Goal: Task Accomplishment & Management: Complete application form

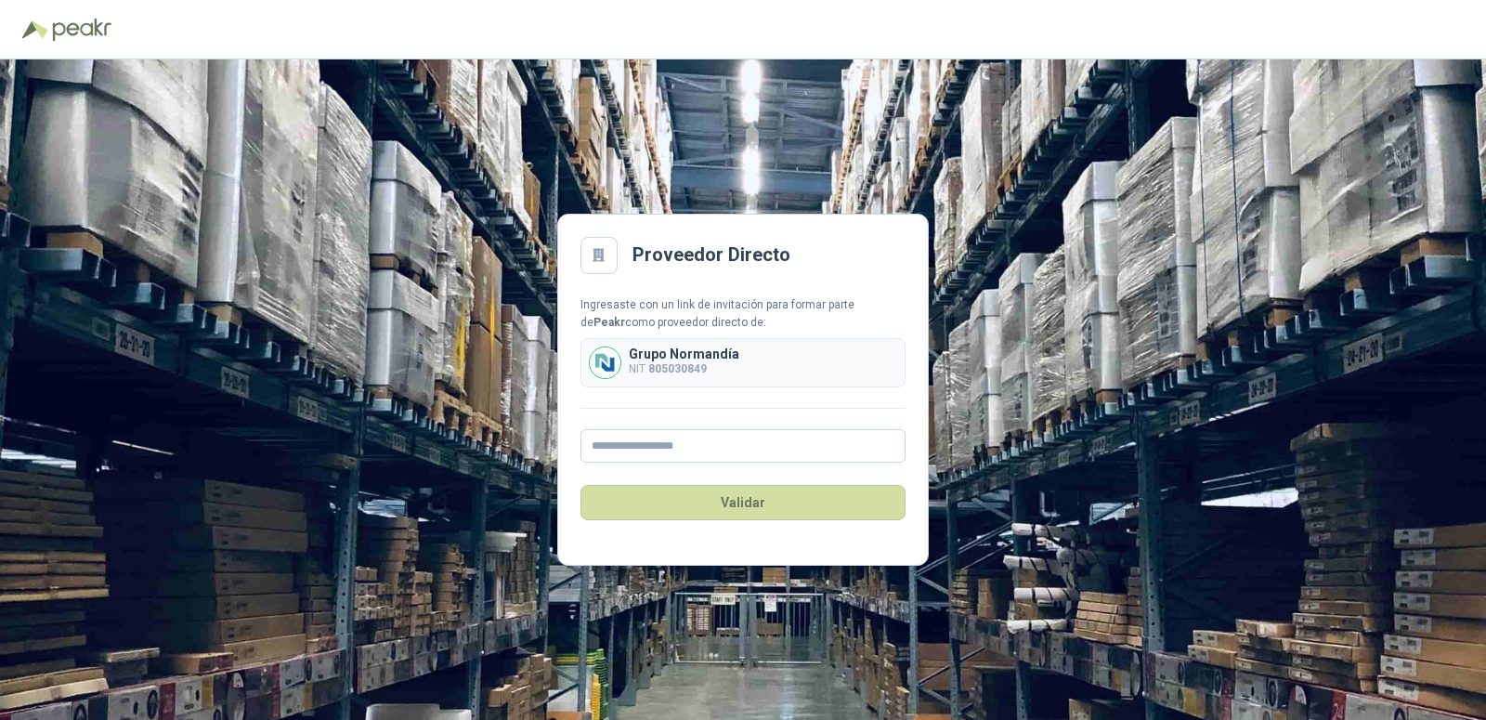
click at [632, 415] on div "Ingresaste con un link de invitación para formar parte de [PERSON_NAME] como pr…" at bounding box center [743, 379] width 325 height 167
click at [667, 360] on p "Grupo Normandía" at bounding box center [684, 353] width 111 height 13
click at [635, 450] on input "text" at bounding box center [743, 445] width 325 height 33
click at [734, 499] on button "Validar" at bounding box center [743, 502] width 325 height 35
click at [699, 450] on input "**********" at bounding box center [743, 445] width 325 height 33
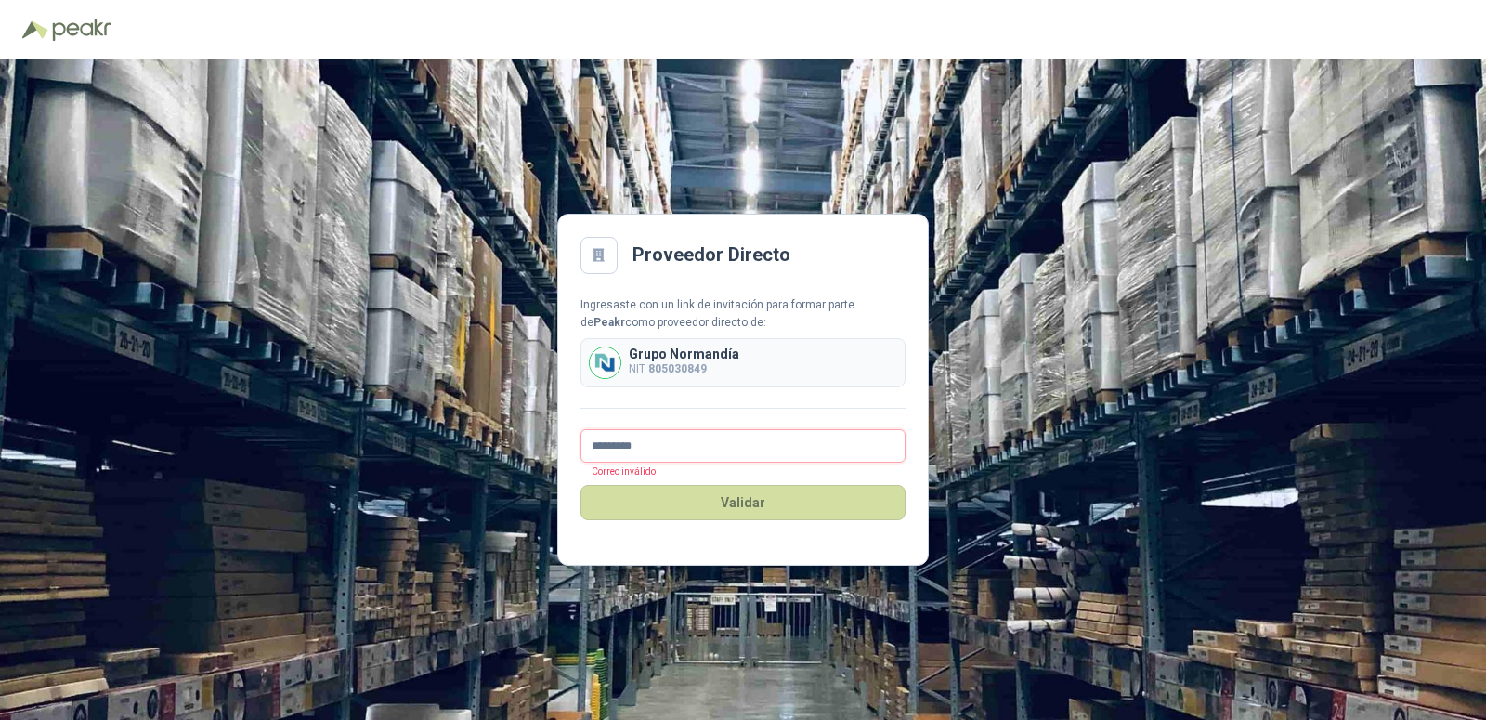
click at [581, 485] on button "Validar" at bounding box center [743, 502] width 325 height 35
click at [696, 447] on input "*********" at bounding box center [743, 445] width 325 height 33
type input "*"
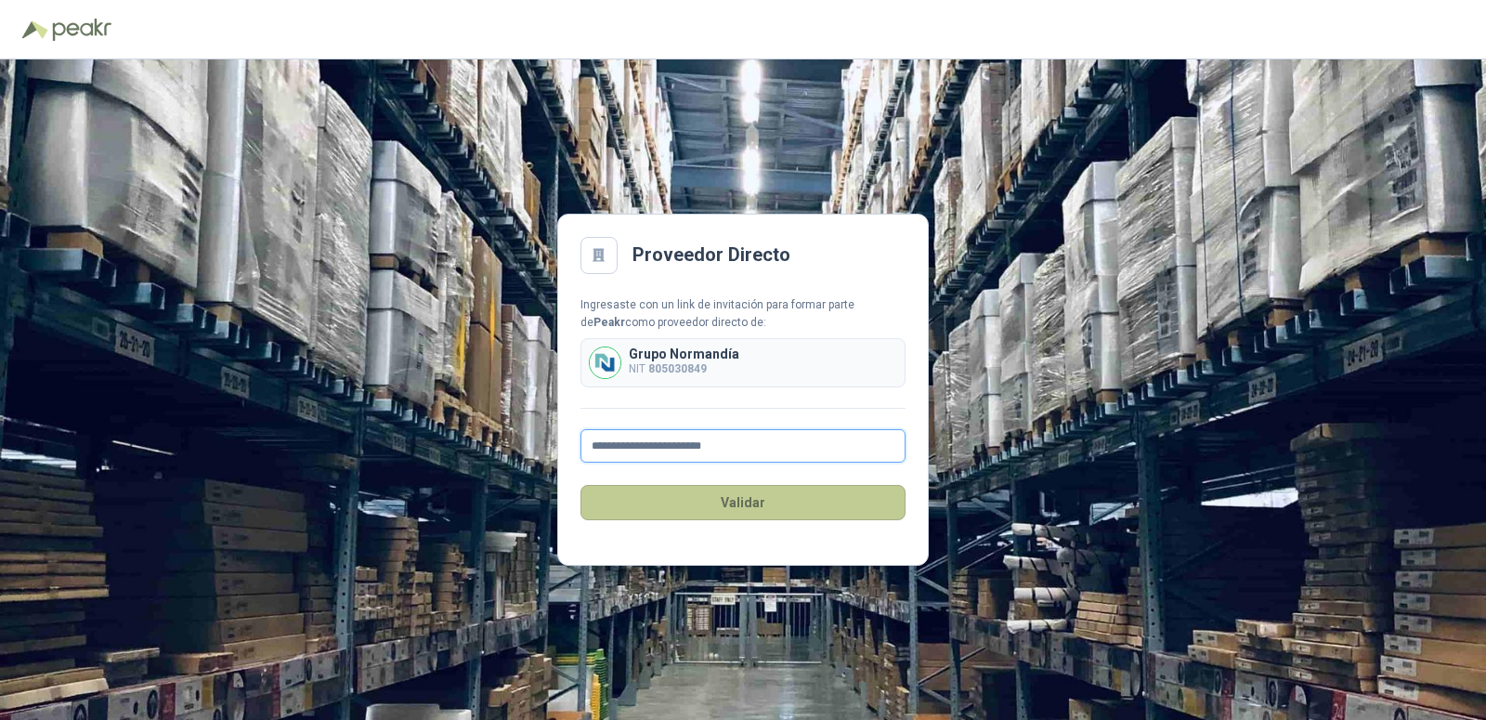
type input "**********"
click at [736, 506] on button "Validar" at bounding box center [743, 502] width 325 height 35
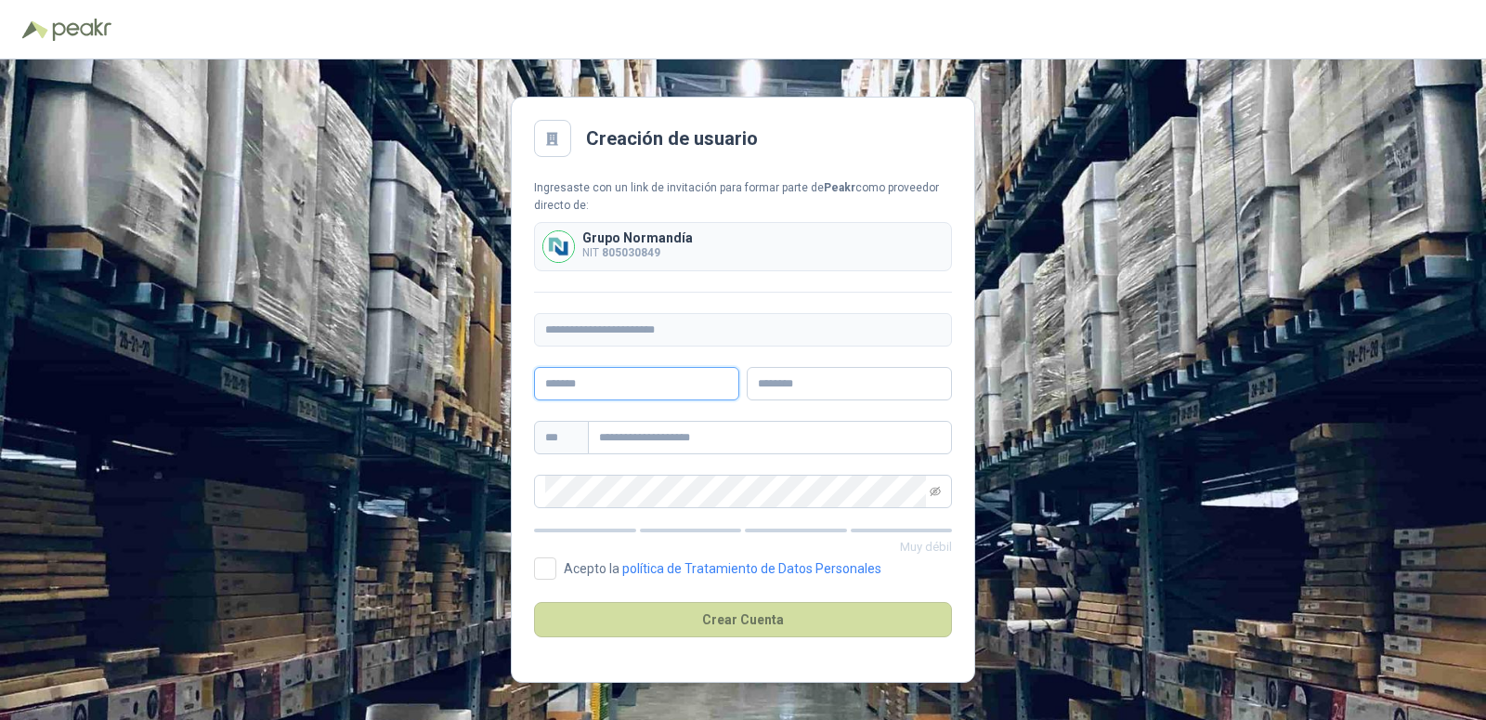
click at [581, 382] on input "text" at bounding box center [636, 383] width 205 height 33
type input "*********"
click at [781, 386] on input "text" at bounding box center [849, 383] width 205 height 33
type input "*******"
click at [635, 438] on input "text" at bounding box center [770, 437] width 364 height 33
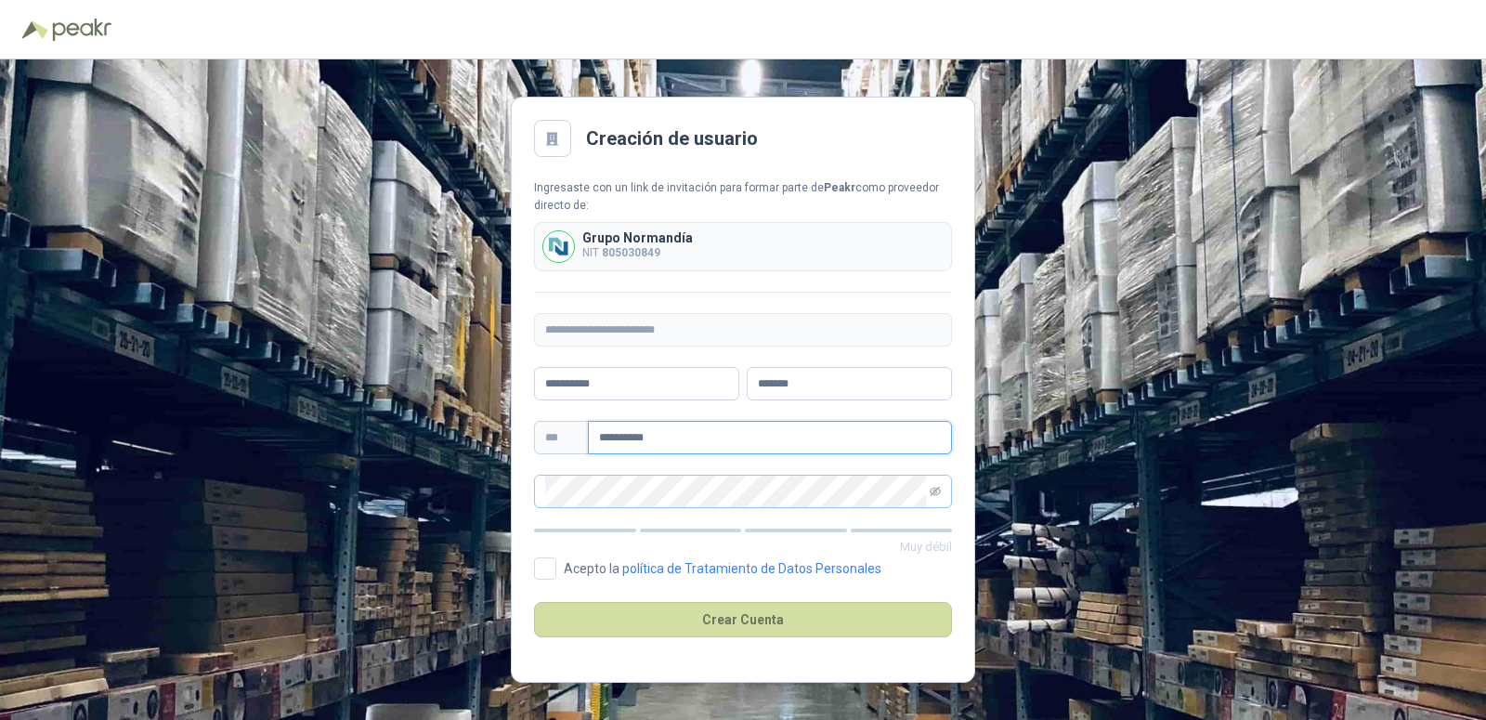
type input "**********"
click at [934, 491] on icon "eye-invisible" at bounding box center [935, 491] width 11 height 9
click at [548, 572] on span at bounding box center [545, 568] width 22 height 22
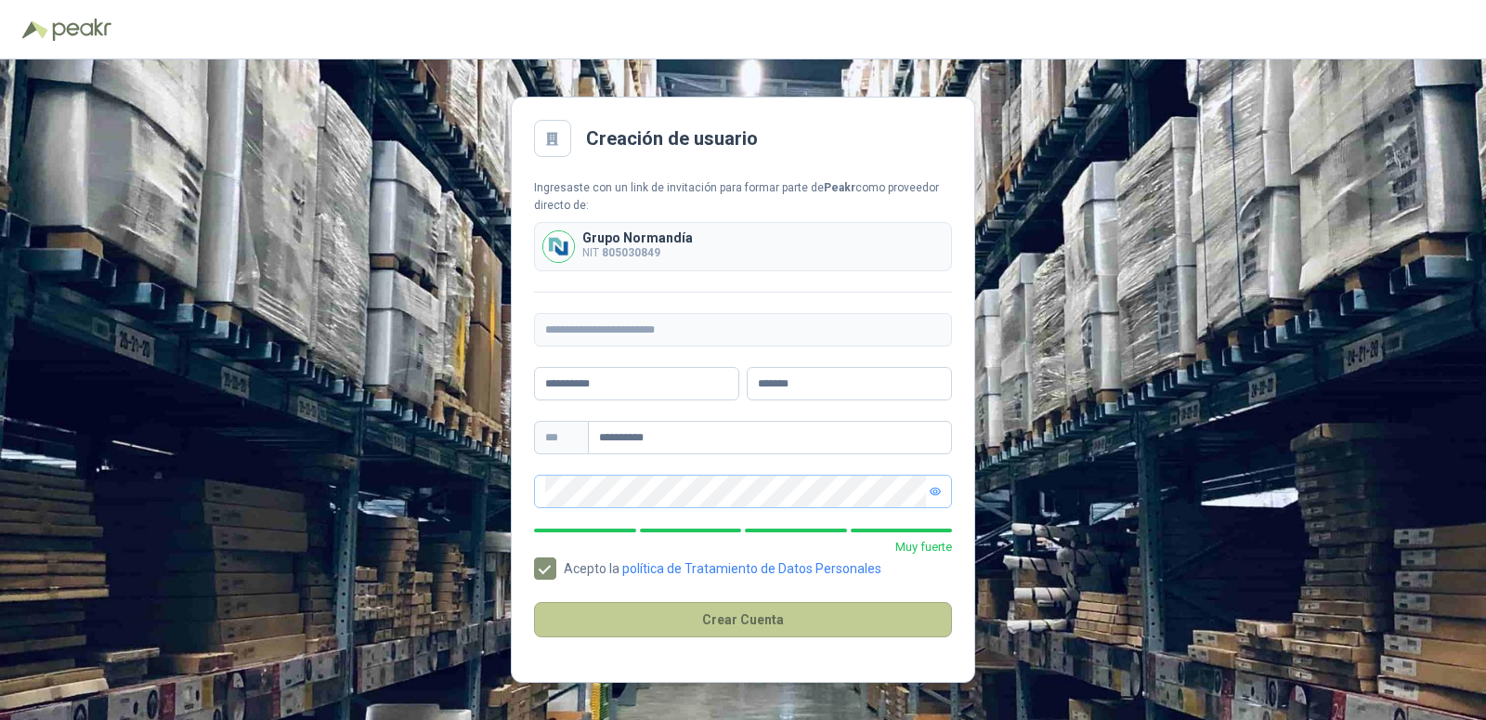
click at [736, 615] on button "Crear Cuenta" at bounding box center [743, 619] width 418 height 35
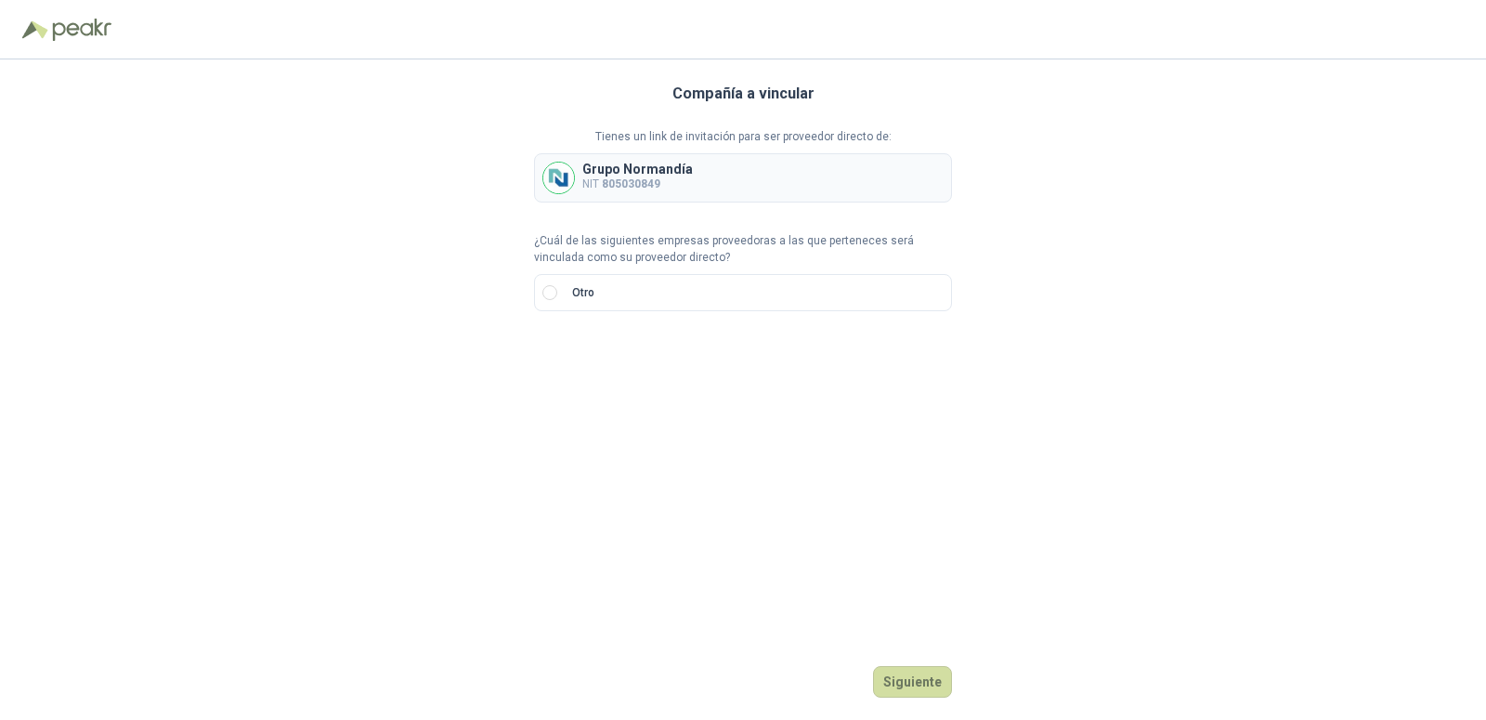
click at [643, 173] on p "Grupo Normandía" at bounding box center [637, 169] width 111 height 13
click at [506, 167] on div "Compañía a vincular Tienes un link de invitación para ser proveedor directo de:…" at bounding box center [743, 389] width 1486 height 660
click at [513, 164] on div "Compañía a vincular Tienes un link de invitación para ser proveedor directo de:…" at bounding box center [743, 389] width 1486 height 660
click at [519, 164] on div "Compañía a vincular Tienes un link de invitación para ser proveedor directo de:…" at bounding box center [743, 389] width 1486 height 660
click at [641, 165] on p "Grupo Normandía" at bounding box center [637, 169] width 111 height 13
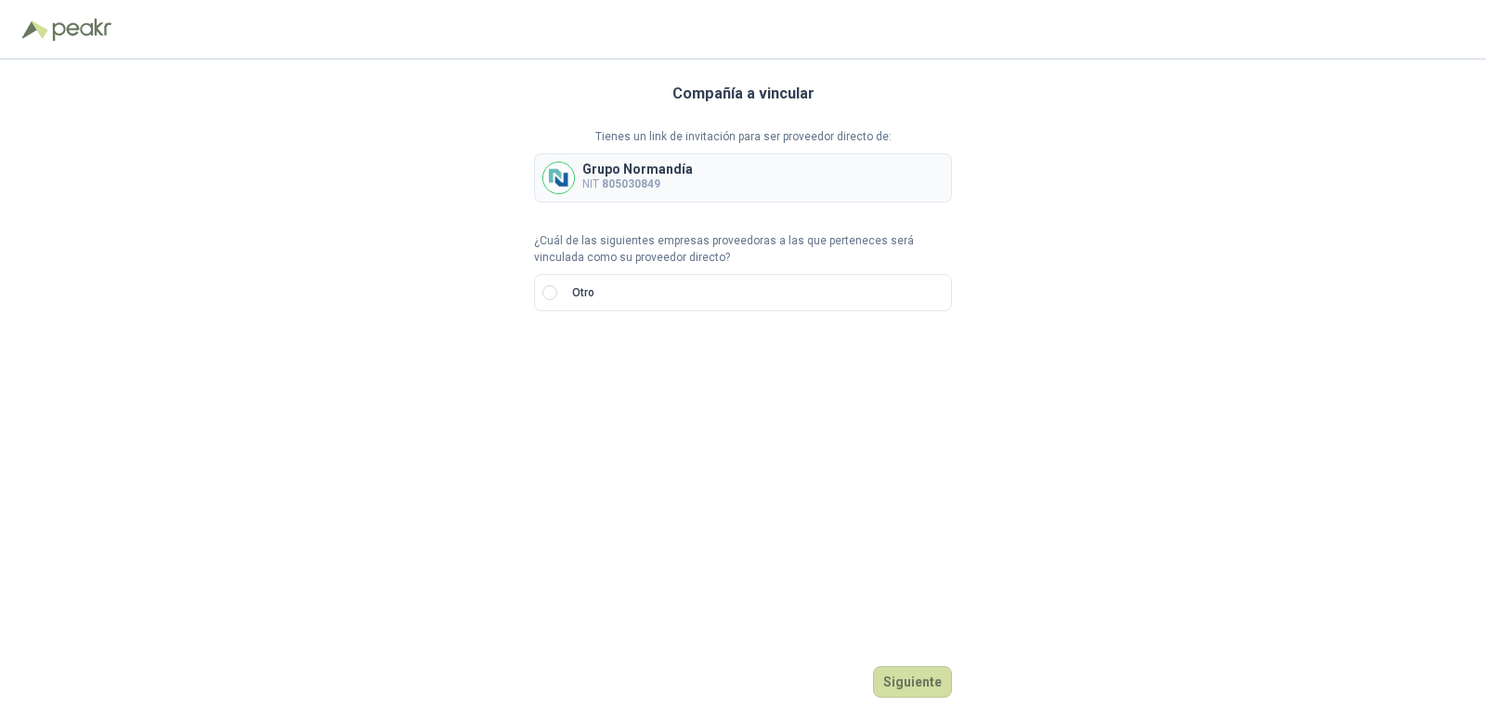
click at [670, 172] on p "Grupo Normandía" at bounding box center [637, 169] width 111 height 13
click at [924, 676] on button "Siguiente" at bounding box center [912, 682] width 79 height 32
click at [905, 682] on button "Siguiente" at bounding box center [912, 682] width 79 height 32
click at [556, 174] on img at bounding box center [558, 178] width 31 height 31
click at [622, 175] on p "Grupo Normandía" at bounding box center [637, 169] width 111 height 13
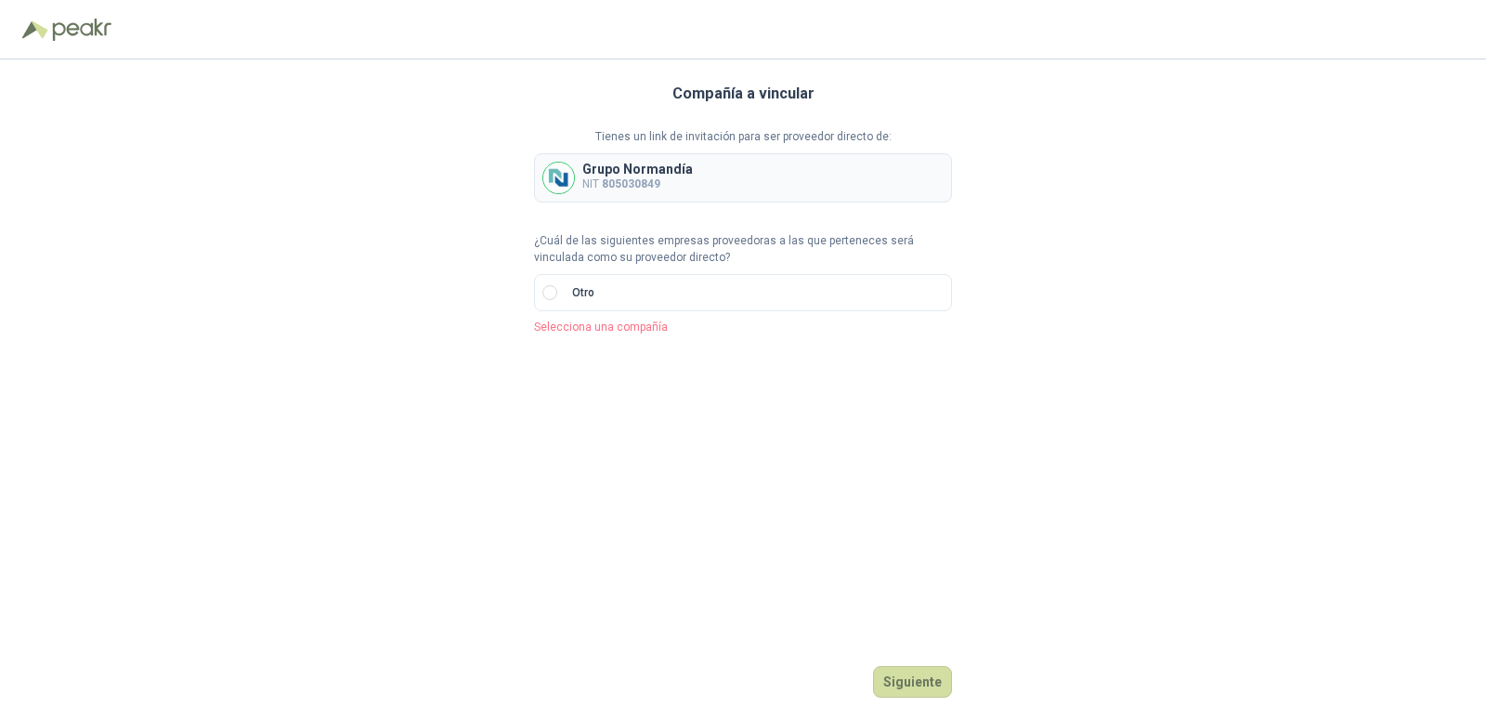
click at [528, 171] on div "Compañía a vincular Tienes un link de invitación para ser proveedor directo de:…" at bounding box center [743, 389] width 1486 height 660
click at [531, 164] on div "Compañía a vincular Tienes un link de invitación para ser proveedor directo de:…" at bounding box center [743, 389] width 1486 height 660
click at [517, 165] on div "Compañía a vincular Tienes un link de invitación para ser proveedor directo de:…" at bounding box center [743, 389] width 1486 height 660
click at [510, 148] on div "Compañía a vincular Tienes un link de invitación para ser proveedor directo de:…" at bounding box center [743, 389] width 1486 height 660
drag, startPoint x: 520, startPoint y: 154, endPoint x: 526, endPoint y: 168, distance: 15.0
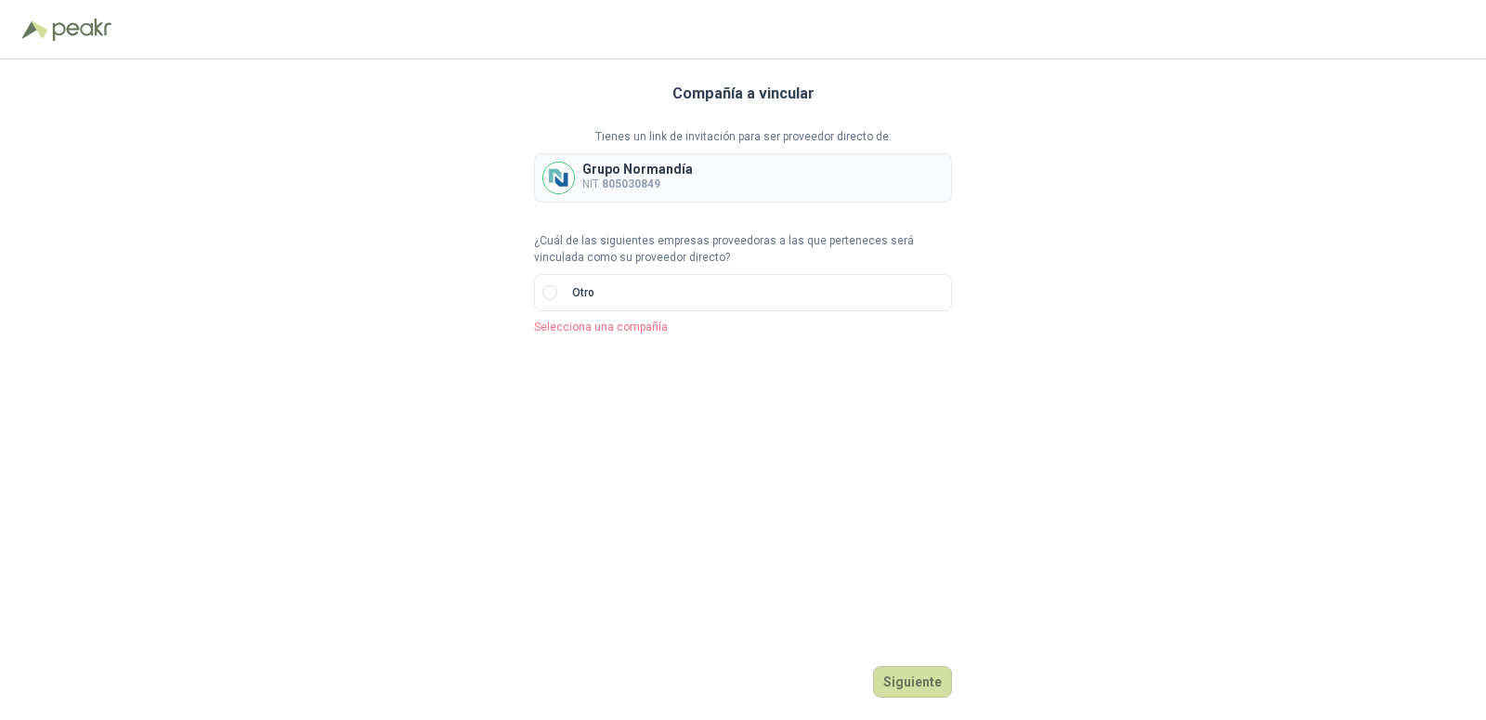
click at [524, 166] on div "Compañía a vincular Tienes un link de invitación para ser proveedor directo de:…" at bounding box center [743, 389] width 1486 height 660
click at [528, 173] on div "Compañía a vincular Tienes un link de invitación para ser proveedor directo de:…" at bounding box center [743, 389] width 1486 height 660
click at [532, 177] on div "Compañía a vincular Tienes un link de invitación para ser proveedor directo de:…" at bounding box center [743, 389] width 1486 height 660
click at [514, 178] on div "Compañía a vincular Tienes un link de invitación para ser proveedor directo de:…" at bounding box center [743, 389] width 1486 height 660
click at [513, 178] on div "Compañía a vincular Tienes un link de invitación para ser proveedor directo de:…" at bounding box center [743, 389] width 1486 height 660
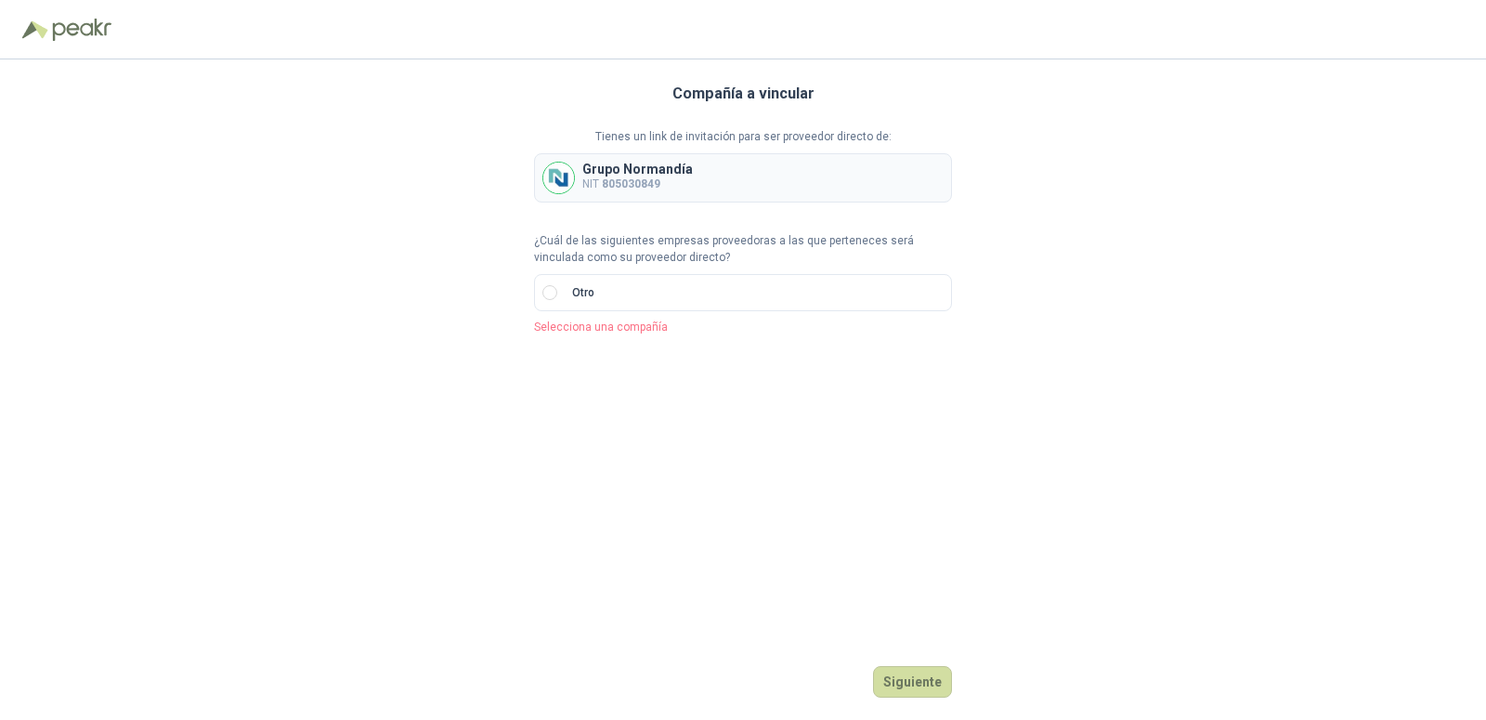
click at [529, 170] on div "Compañía a vincular Tienes un link de invitación para ser proveedor directo de:…" at bounding box center [743, 389] width 1486 height 660
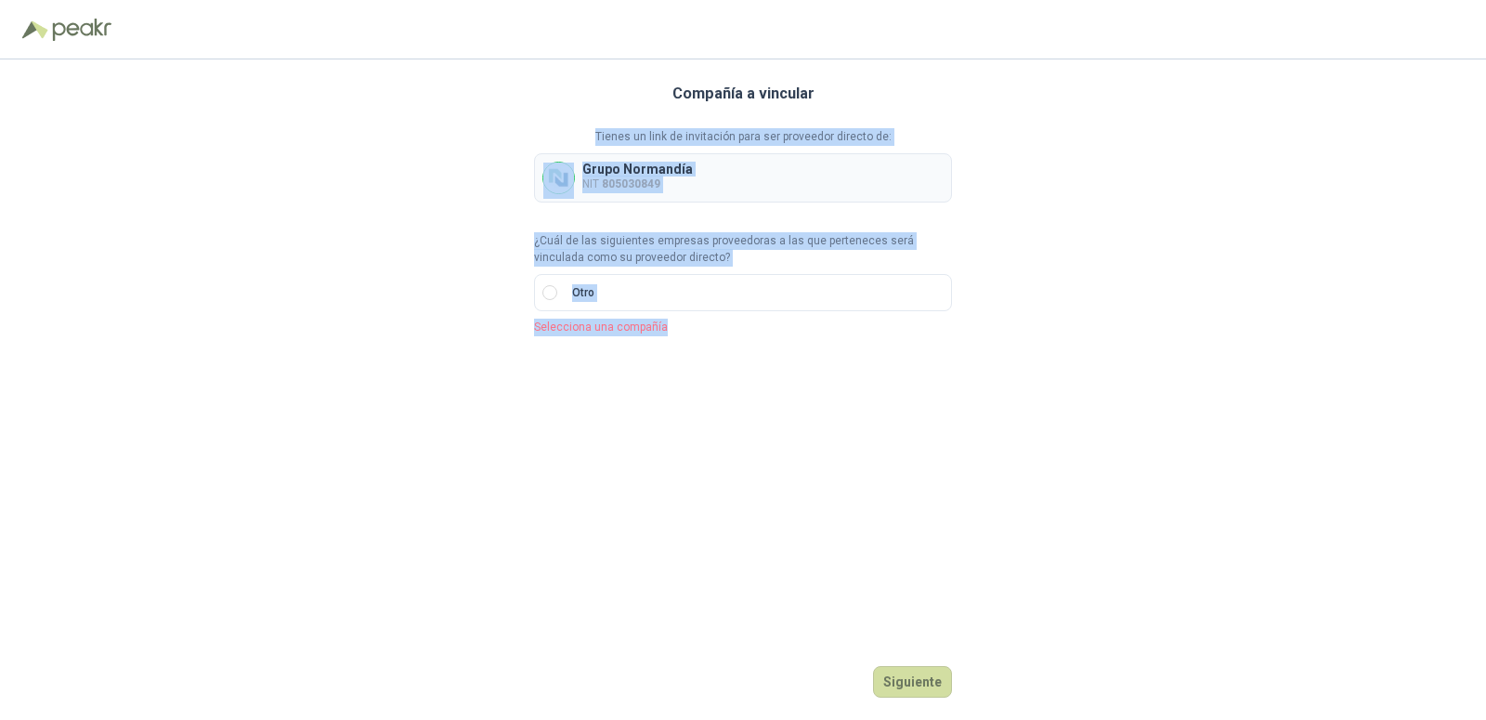
drag, startPoint x: 466, startPoint y: 65, endPoint x: 945, endPoint y: 459, distance: 619.6
click at [945, 459] on div "Compañía a vincular Tienes un link de invitación para ser proveedor directo de:…" at bounding box center [743, 389] width 1486 height 660
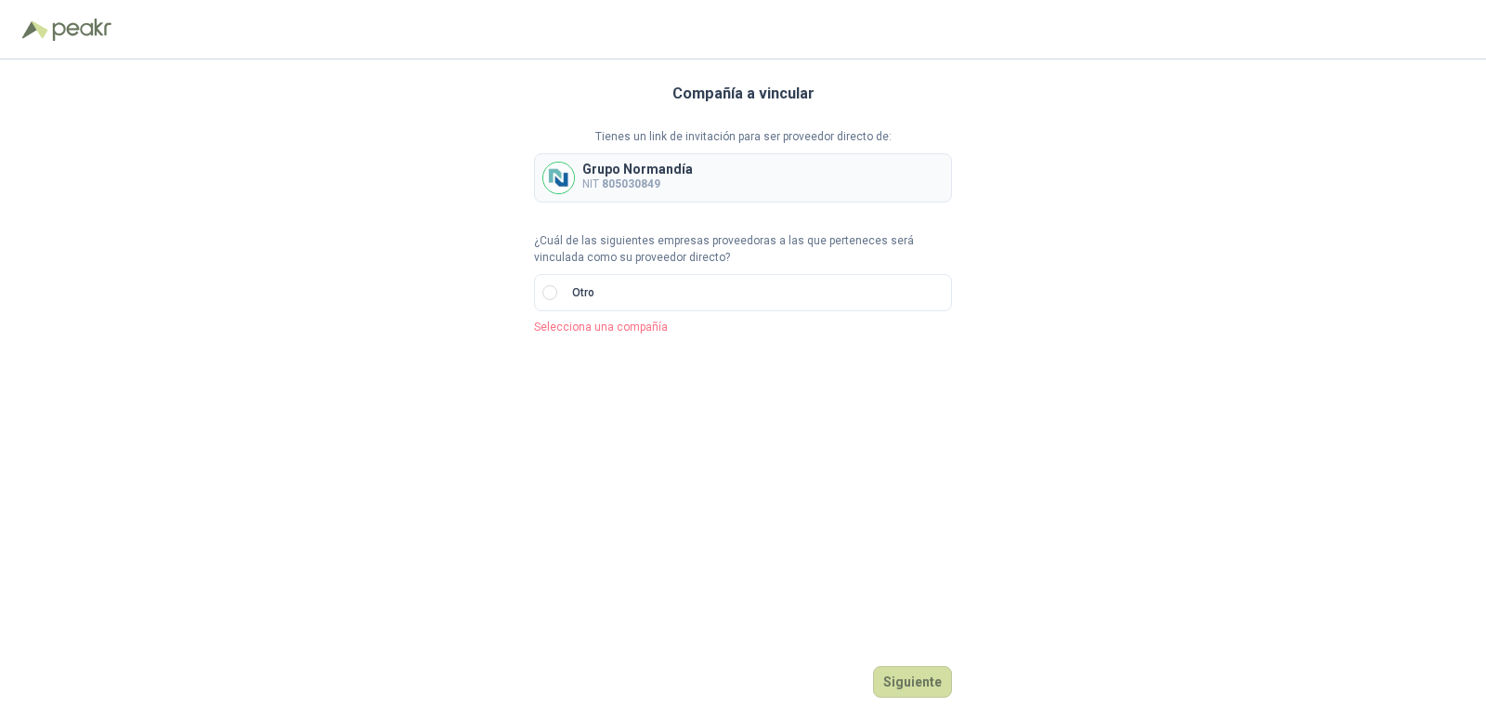
click at [884, 401] on div "Compañía a vincular Tienes un link de invitación para ser proveedor directo de:…" at bounding box center [743, 389] width 418 height 660
click at [633, 167] on p "Grupo Normandía" at bounding box center [637, 169] width 111 height 13
click at [676, 176] on p "Grupo Normandía" at bounding box center [637, 169] width 111 height 13
click at [914, 682] on button "Siguiente" at bounding box center [912, 682] width 79 height 32
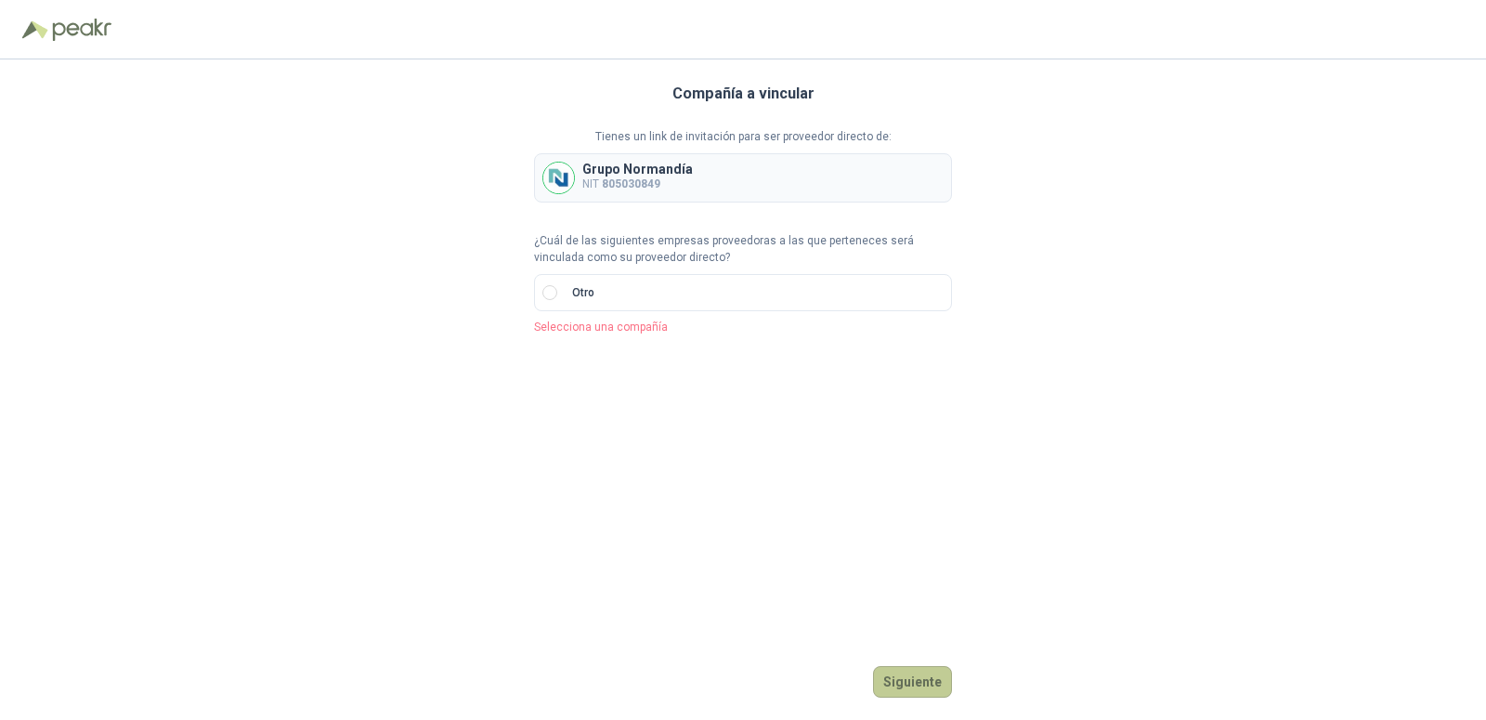
click at [914, 682] on button "Siguiente" at bounding box center [912, 682] width 79 height 32
click at [558, 175] on img at bounding box center [558, 178] width 31 height 31
click at [632, 173] on p "Grupo Normandía" at bounding box center [637, 169] width 111 height 13
click at [551, 176] on img at bounding box center [558, 178] width 31 height 31
click at [639, 174] on p "Grupo Normandía" at bounding box center [637, 169] width 111 height 13
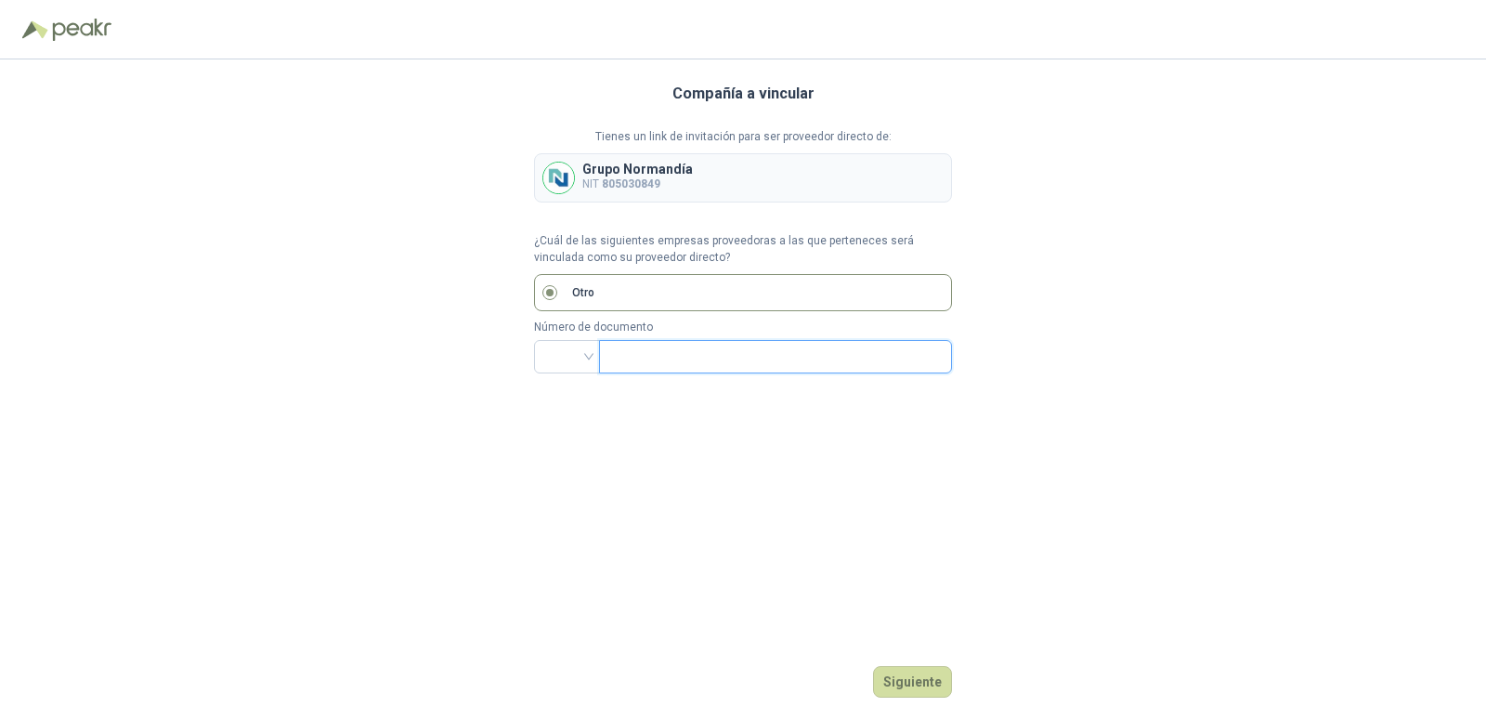
click at [614, 352] on input "text" at bounding box center [773, 357] width 327 height 32
click at [609, 173] on p "Grupo Normandía" at bounding box center [637, 169] width 111 height 13
drag, startPoint x: 604, startPoint y: 184, endPoint x: 698, endPoint y: 188, distance: 94.8
click at [698, 188] on div "Grupo [PERSON_NAME] NIT 805030849" at bounding box center [743, 177] width 418 height 49
copy b "805030849"
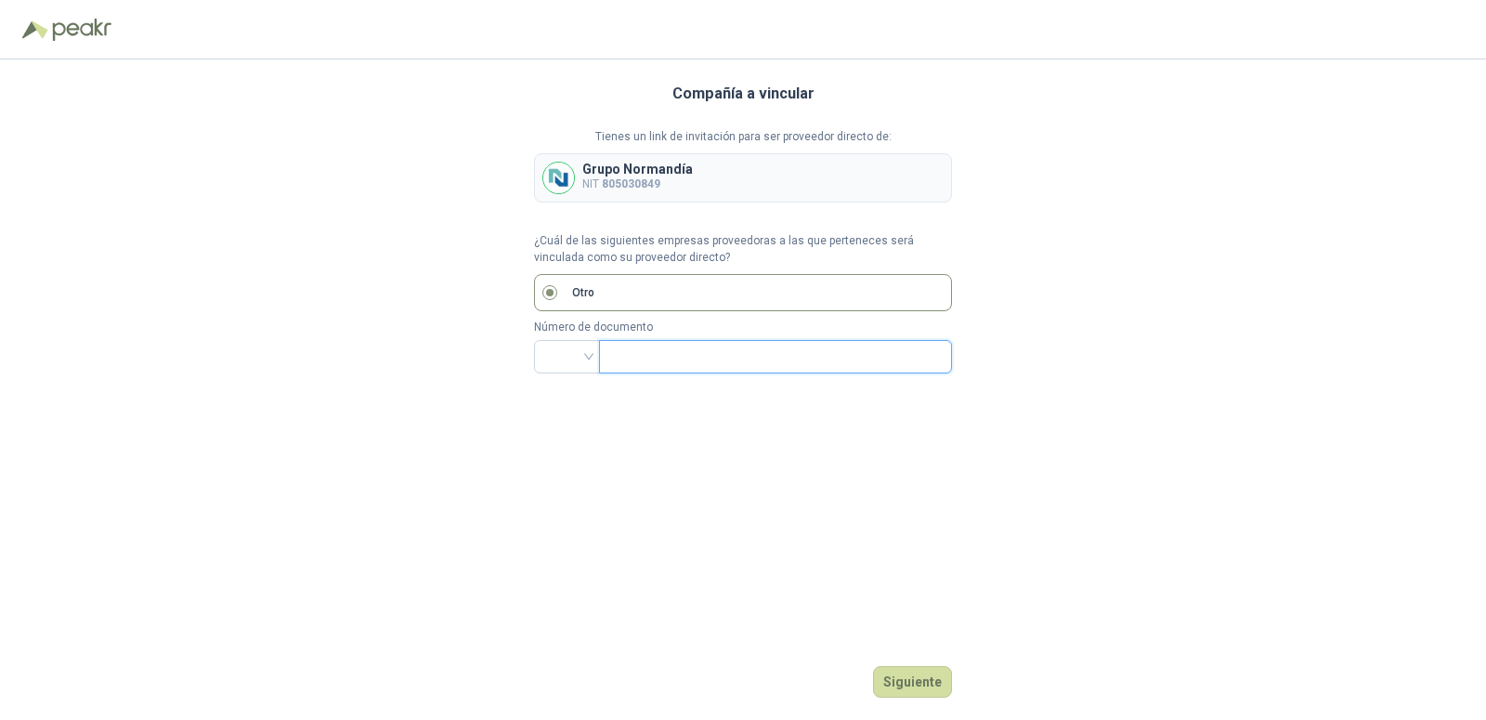
click at [624, 372] on input "text" at bounding box center [773, 357] width 327 height 32
paste input "*********"
type input "*********"
click at [915, 689] on button "Siguiente" at bounding box center [912, 682] width 79 height 32
click at [589, 357] on div at bounding box center [567, 356] width 66 height 33
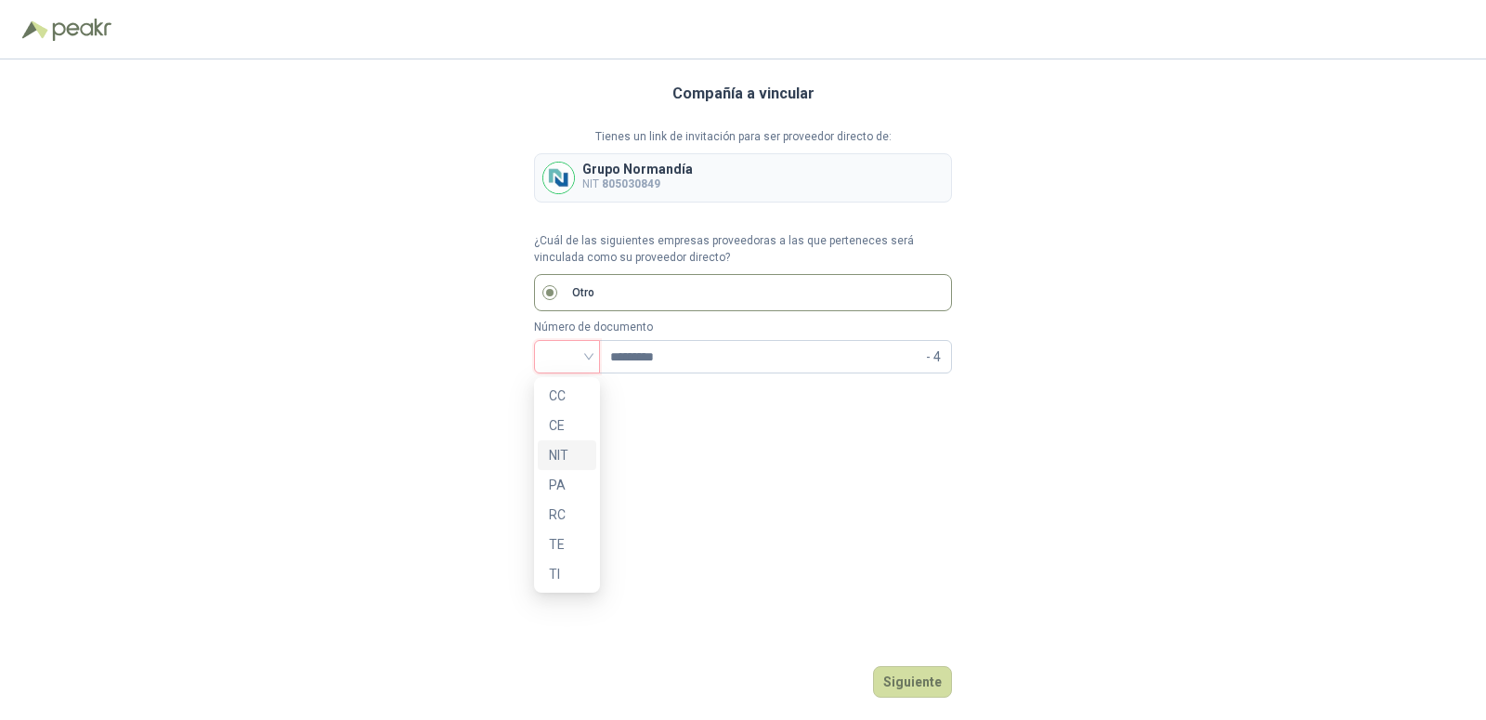
click at [567, 456] on div "NIT" at bounding box center [567, 455] width 36 height 20
click at [915, 680] on button "Siguiente" at bounding box center [912, 682] width 79 height 32
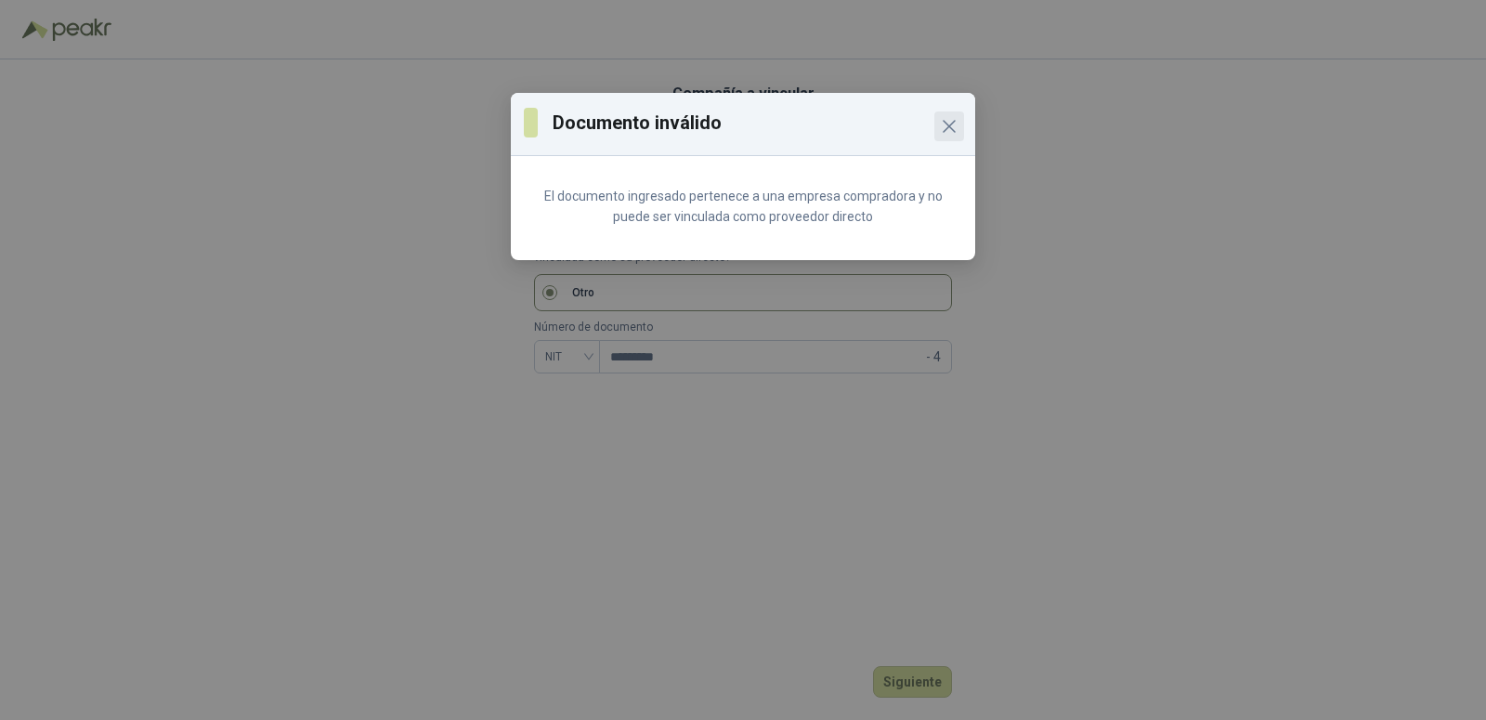
click at [953, 124] on icon "Close" at bounding box center [949, 126] width 22 height 22
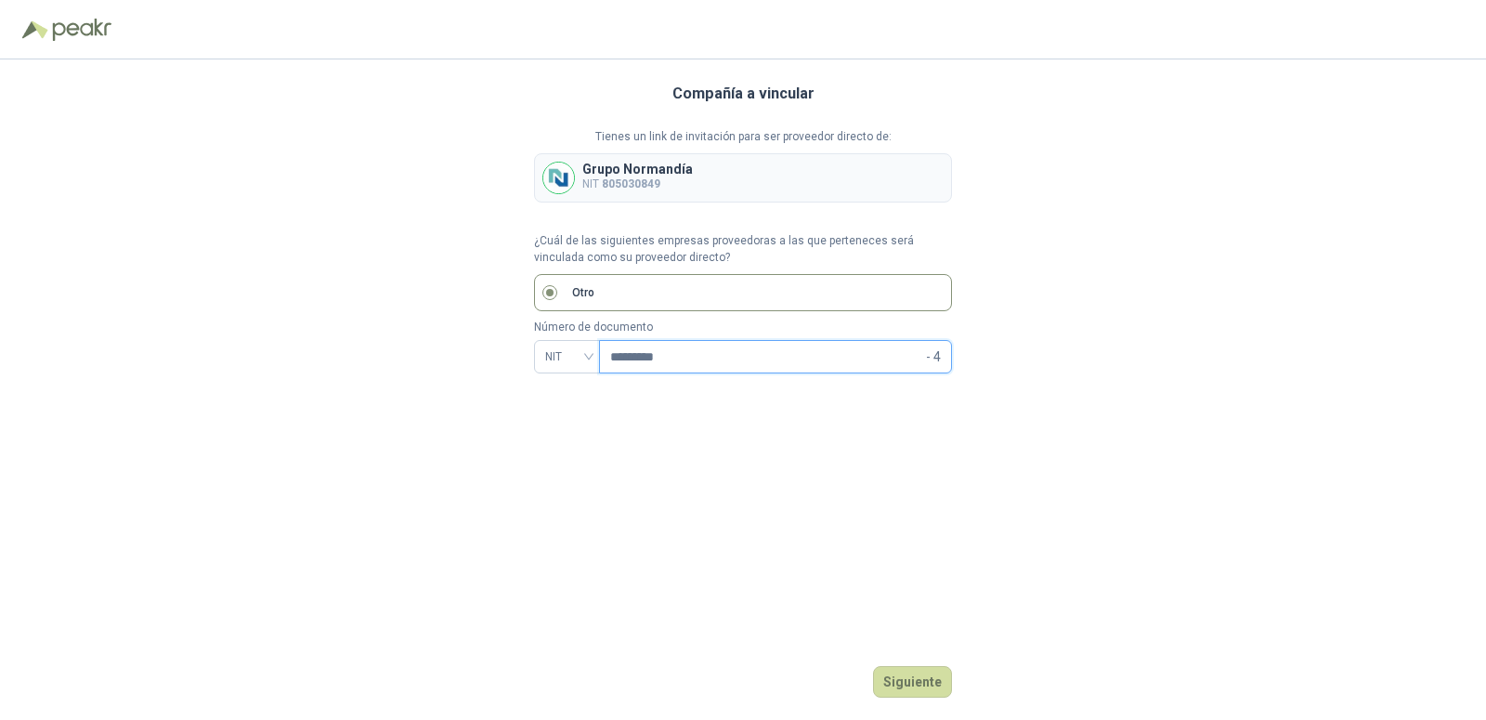
drag, startPoint x: 725, startPoint y: 354, endPoint x: 537, endPoint y: 379, distance: 190.2
click at [610, 372] on input "*********" at bounding box center [766, 357] width 312 height 32
drag, startPoint x: 568, startPoint y: 349, endPoint x: 515, endPoint y: 356, distance: 54.3
click at [515, 356] on div "Compañía a vincular Tienes un link de invitación para ser proveedor directo de:…" at bounding box center [743, 389] width 1486 height 660
click at [775, 176] on div "Grupo [PERSON_NAME] NIT 805030849" at bounding box center [743, 177] width 418 height 49
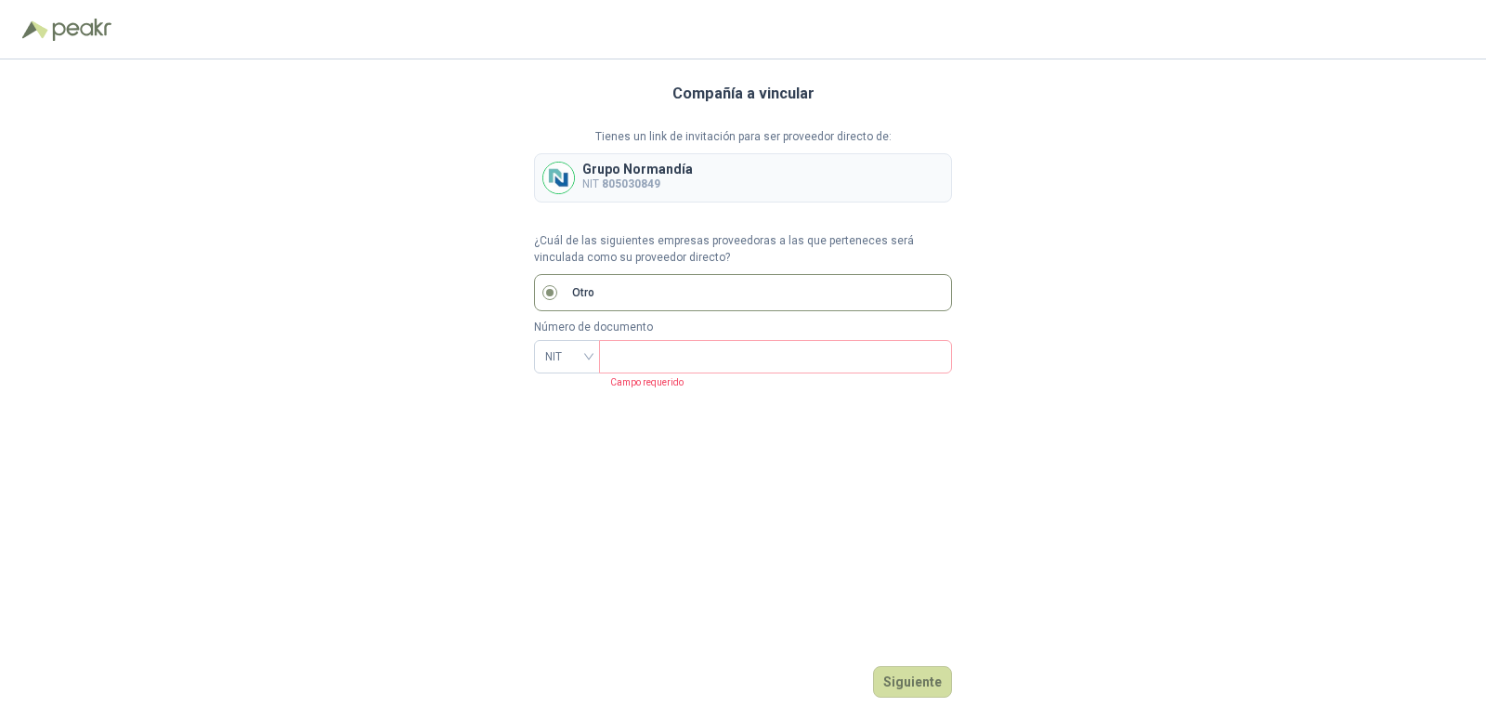
click at [630, 176] on p "Grupo Normandía" at bounding box center [637, 169] width 111 height 13
click at [632, 178] on b "805030849" at bounding box center [631, 183] width 59 height 13
click at [536, 186] on div "Grupo [PERSON_NAME] NIT 805030849" at bounding box center [743, 177] width 418 height 49
click at [548, 173] on img at bounding box center [558, 178] width 31 height 31
click at [561, 174] on img at bounding box center [558, 178] width 31 height 31
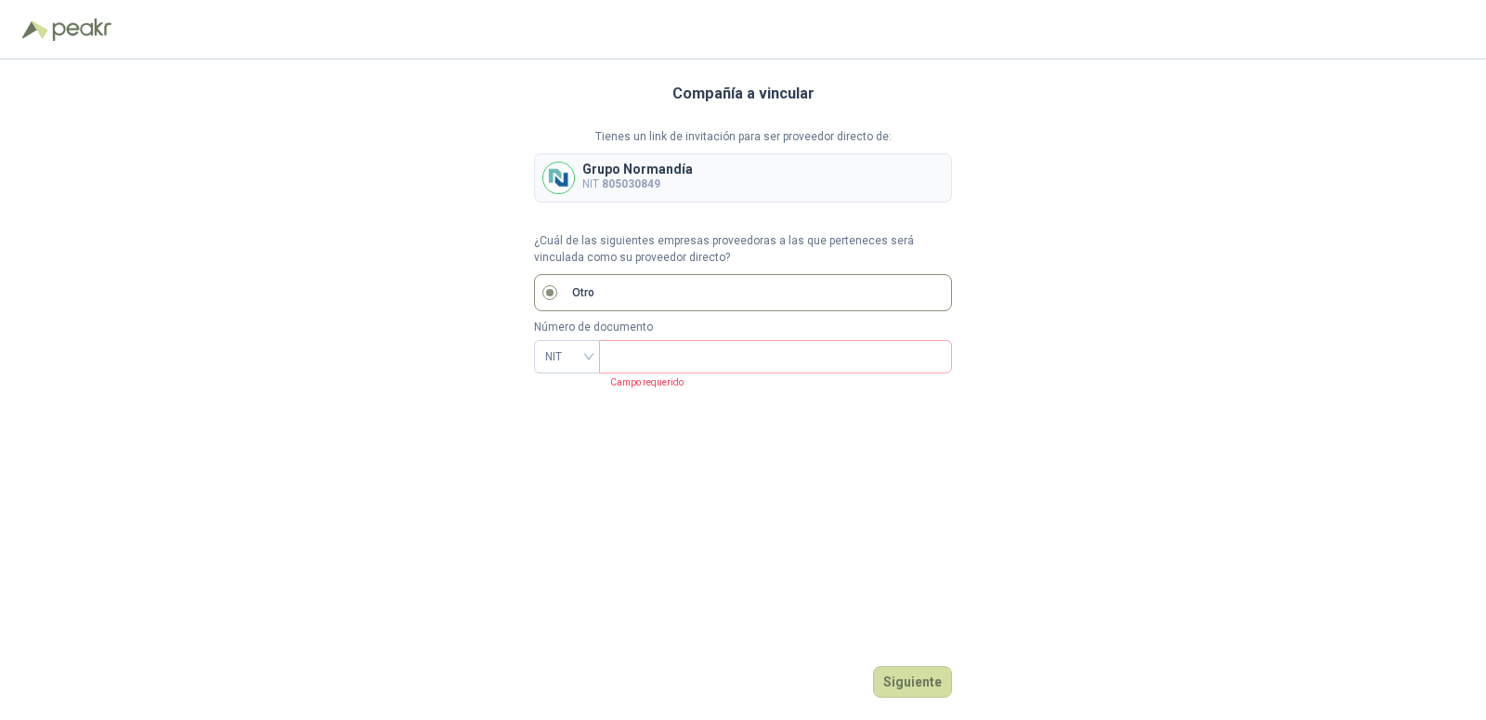
click at [655, 169] on p "Grupo Normandía" at bounding box center [637, 169] width 111 height 13
click at [561, 178] on img at bounding box center [558, 178] width 31 height 31
click at [659, 172] on p "Grupo Normandía" at bounding box center [637, 169] width 111 height 13
click at [563, 178] on img at bounding box center [558, 178] width 31 height 31
click at [622, 169] on p "Grupo Normandía" at bounding box center [637, 169] width 111 height 13
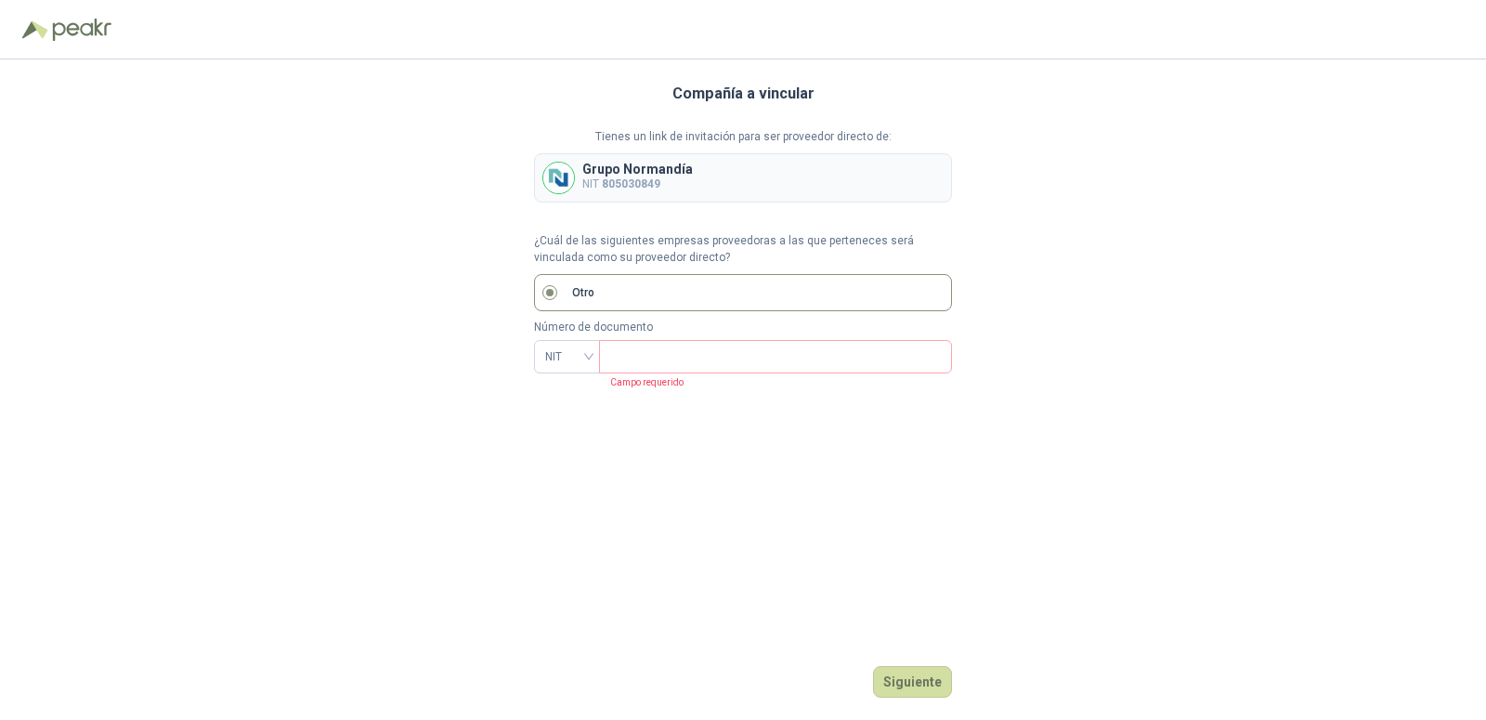
click at [563, 175] on img at bounding box center [558, 178] width 31 height 31
click at [461, 124] on div "Compañía a vincular Tienes un link de invitación para ser proveedor directo de:…" at bounding box center [743, 389] width 1486 height 660
click at [620, 354] on input "text" at bounding box center [773, 357] width 327 height 32
type input "*********"
click at [912, 683] on button "Siguiente" at bounding box center [912, 682] width 79 height 32
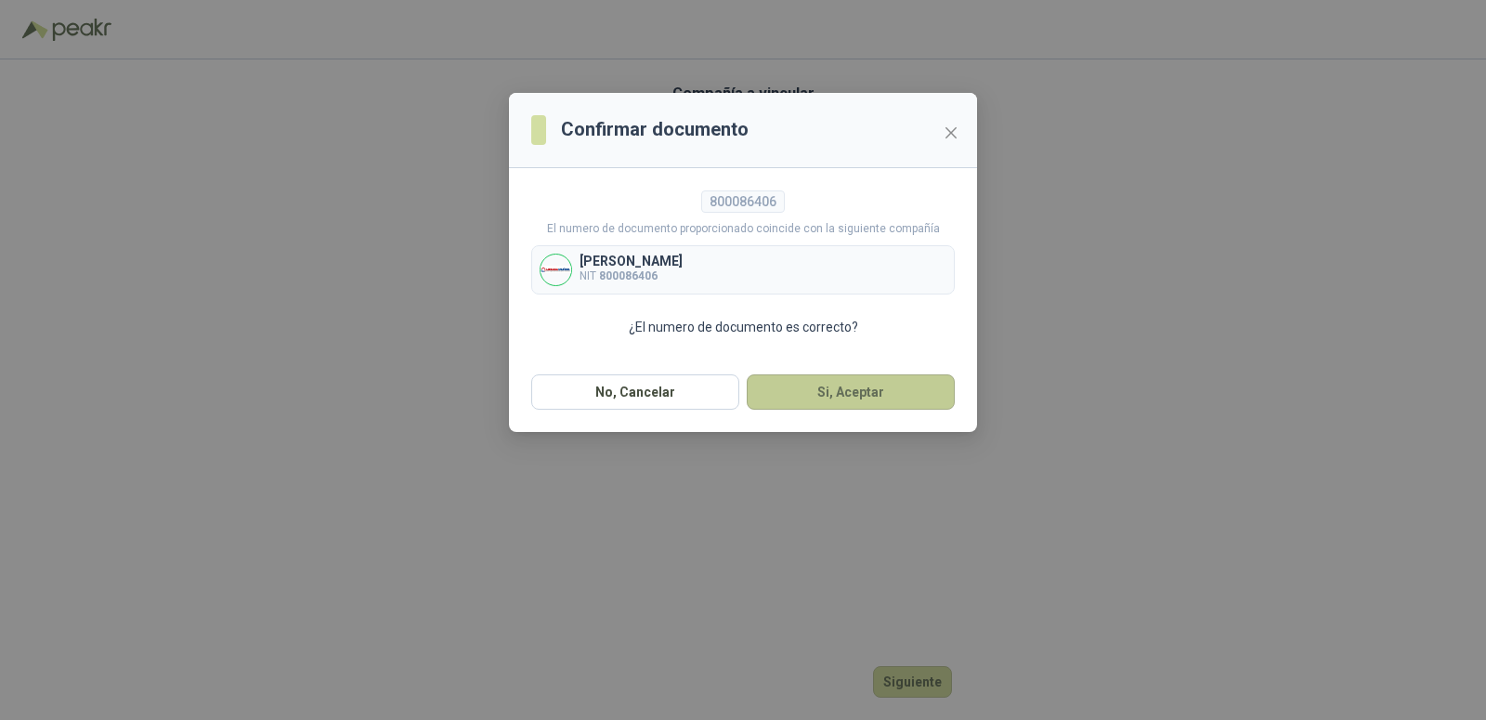
click at [846, 393] on button "Si, Aceptar" at bounding box center [851, 391] width 208 height 35
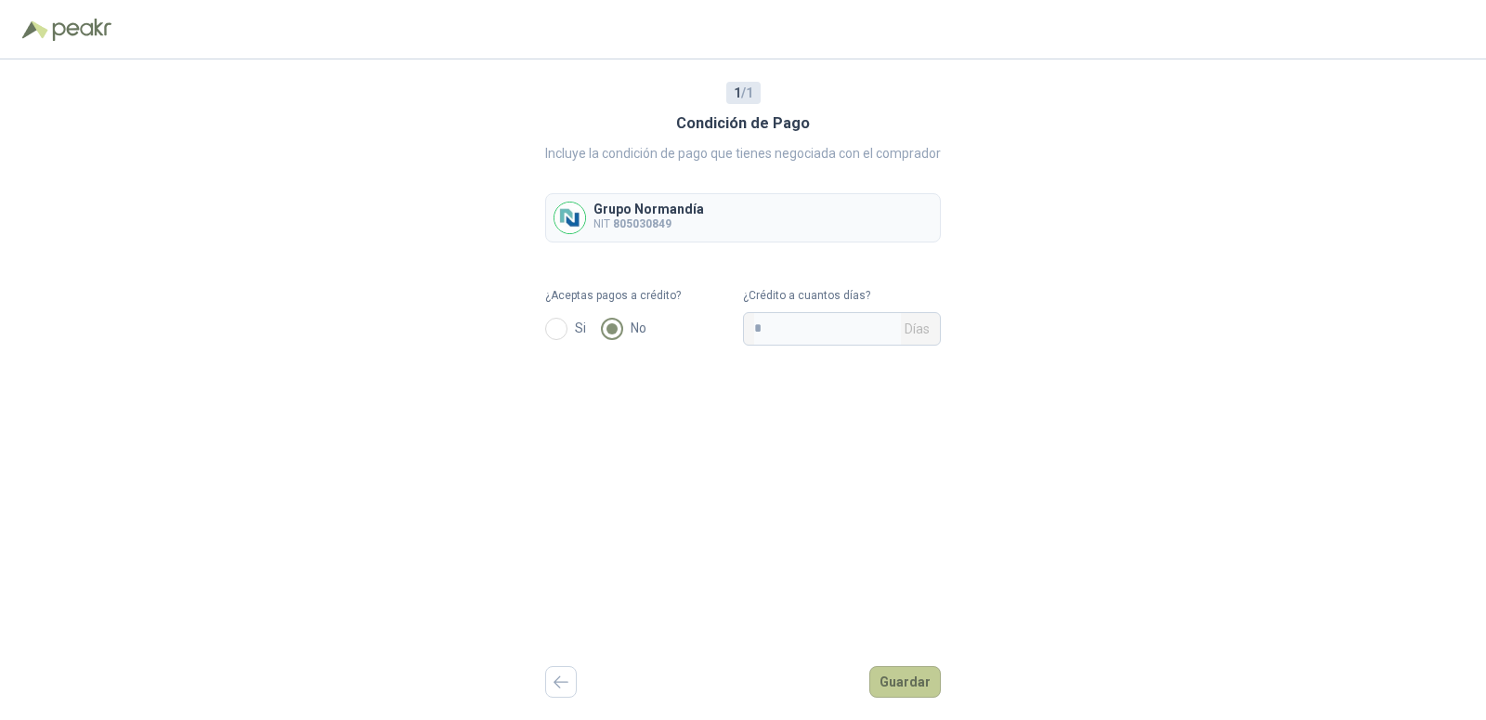
click at [915, 679] on button "Guardar" at bounding box center [905, 682] width 72 height 32
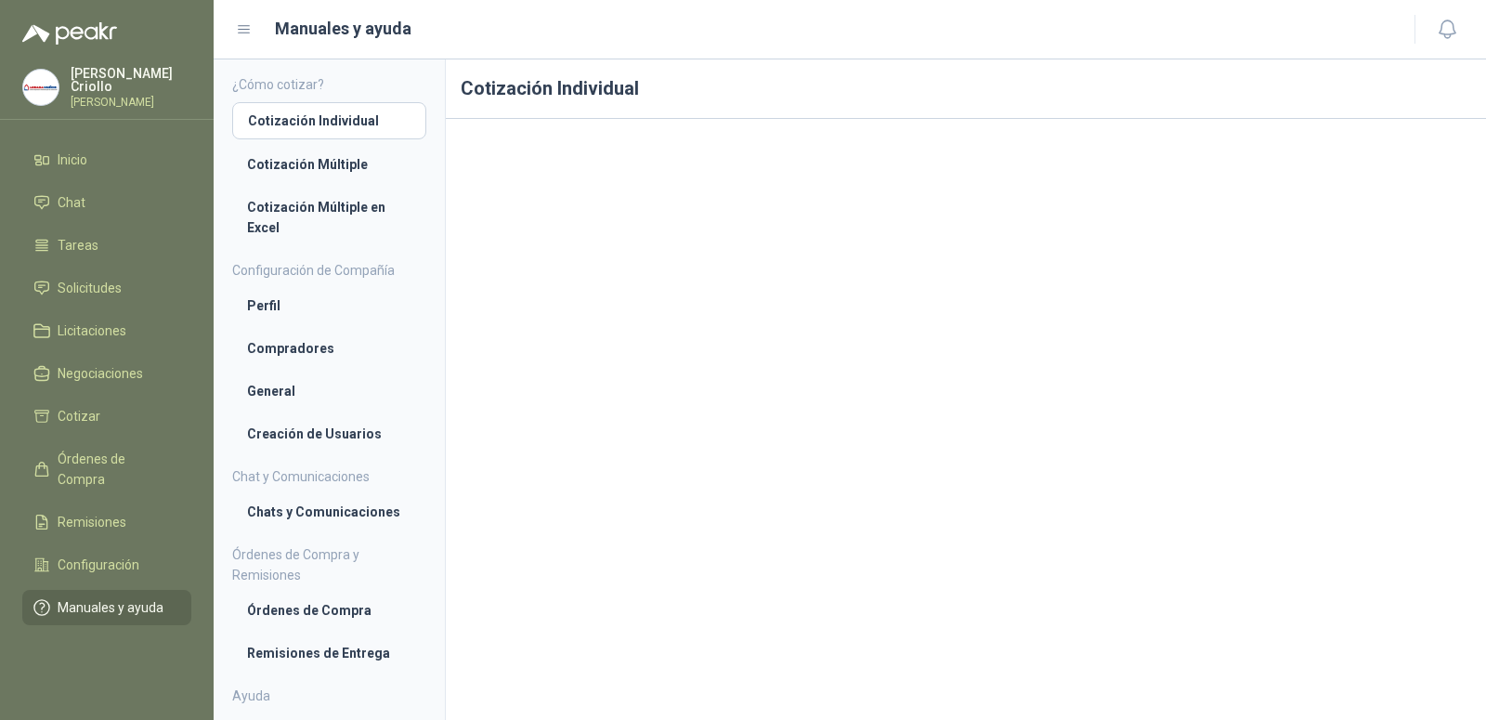
click at [114, 97] on p "[PERSON_NAME]" at bounding box center [131, 102] width 121 height 11
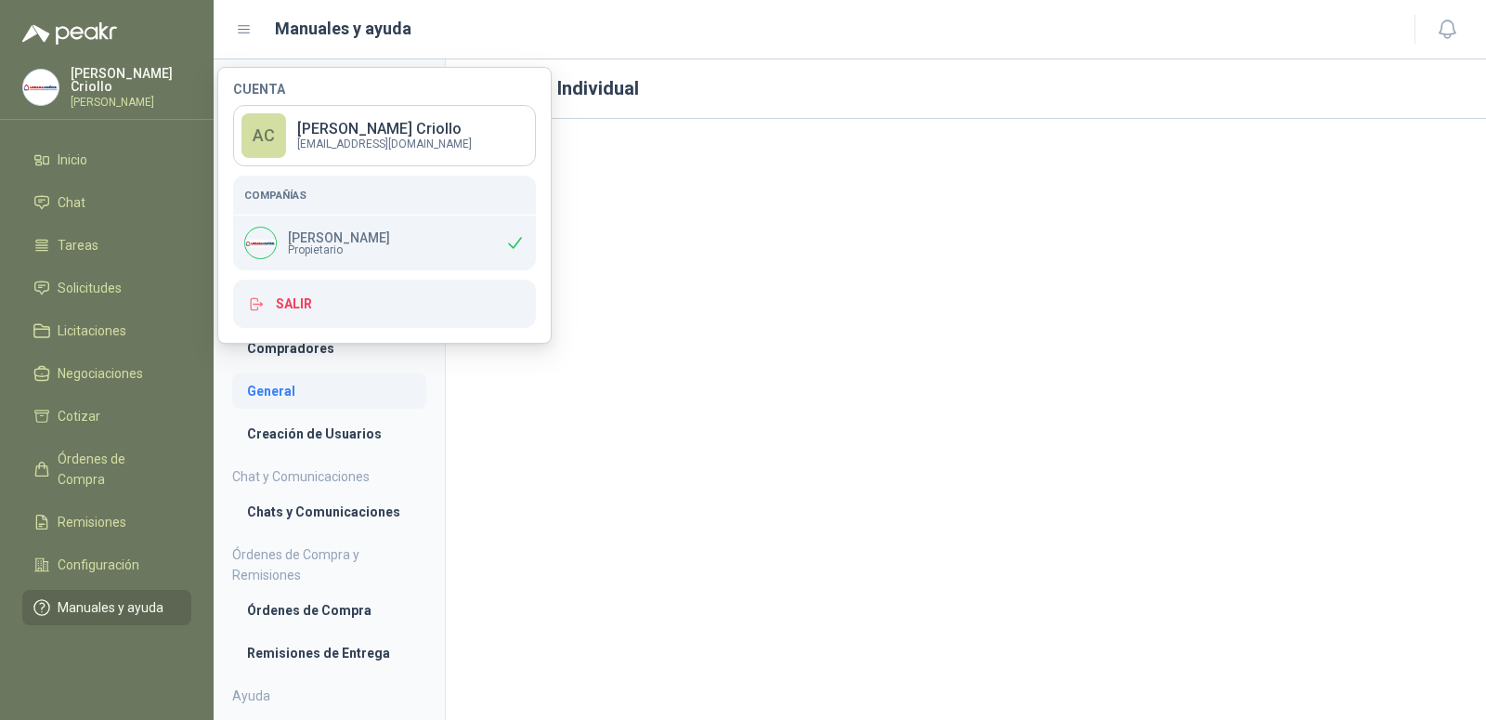
click at [271, 385] on li "General" at bounding box center [329, 391] width 164 height 20
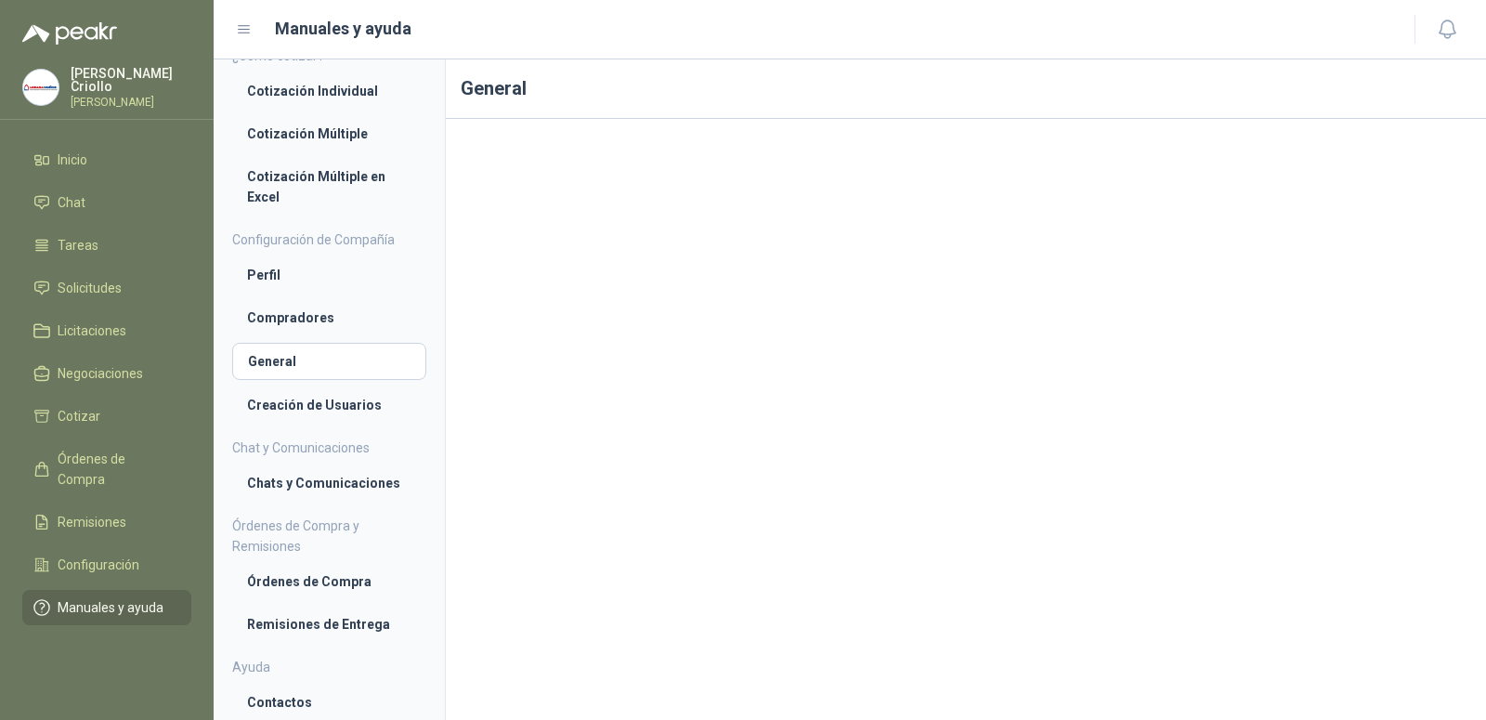
scroll to position [9, 0]
click at [265, 272] on li "Perfil" at bounding box center [329, 275] width 164 height 20
click at [83, 287] on span "Solicitudes" at bounding box center [90, 288] width 64 height 20
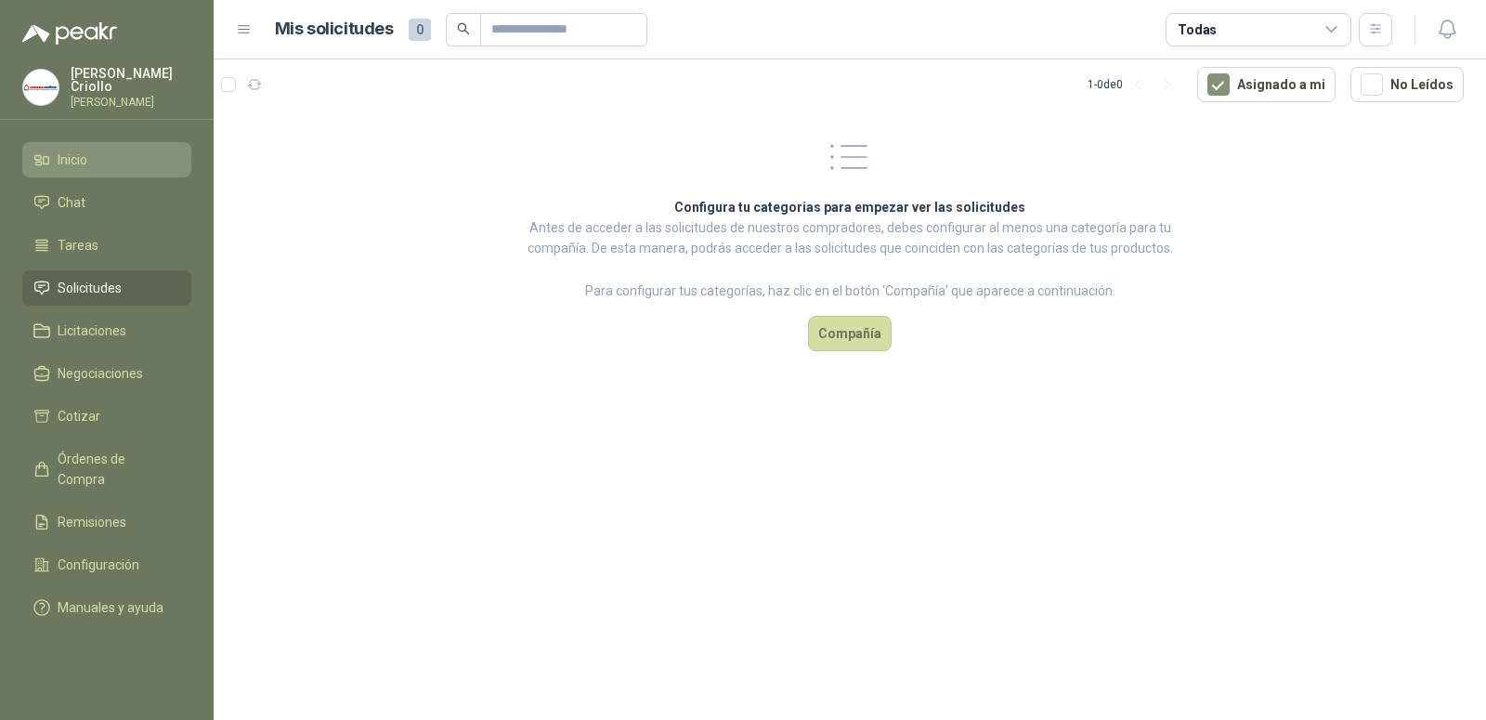
click at [67, 142] on link "Inicio" at bounding box center [106, 159] width 169 height 35
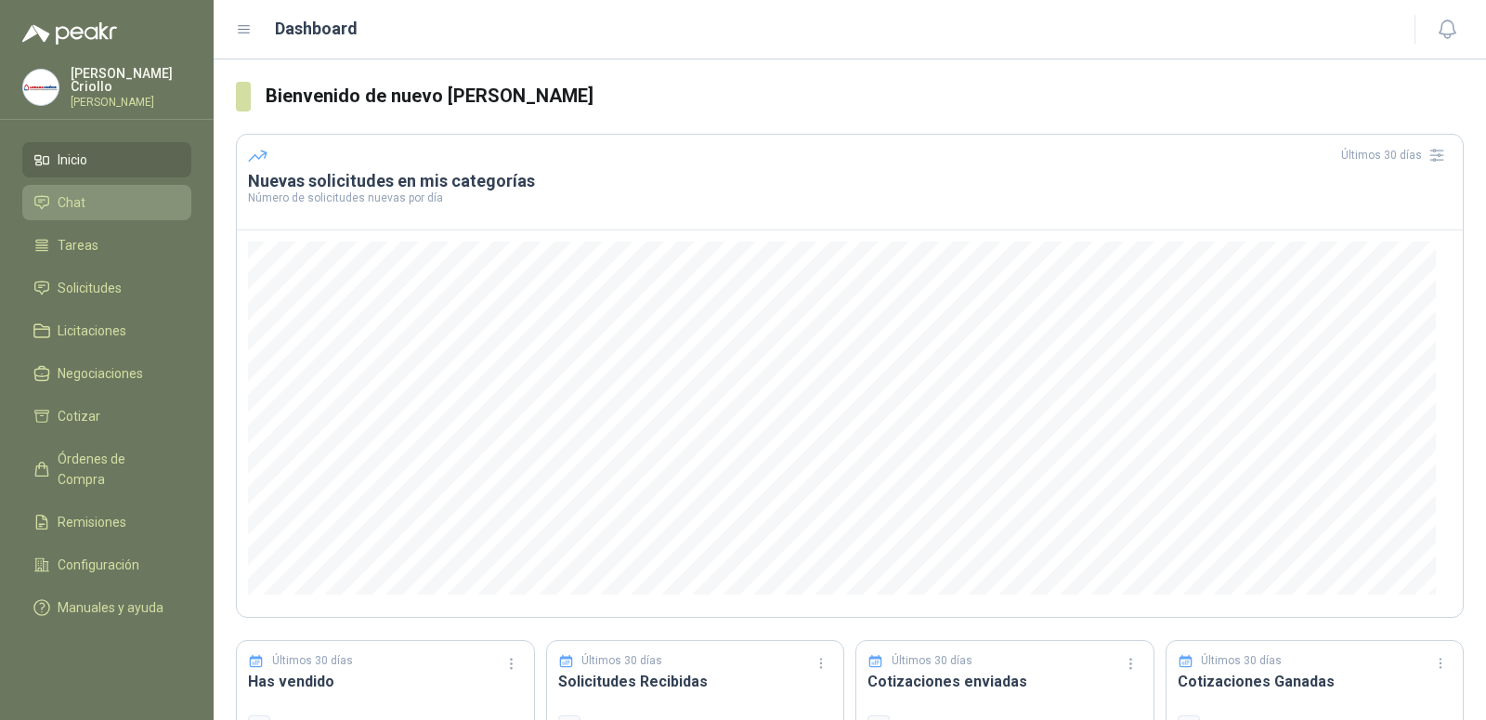
click at [78, 202] on span "Chat" at bounding box center [72, 202] width 28 height 20
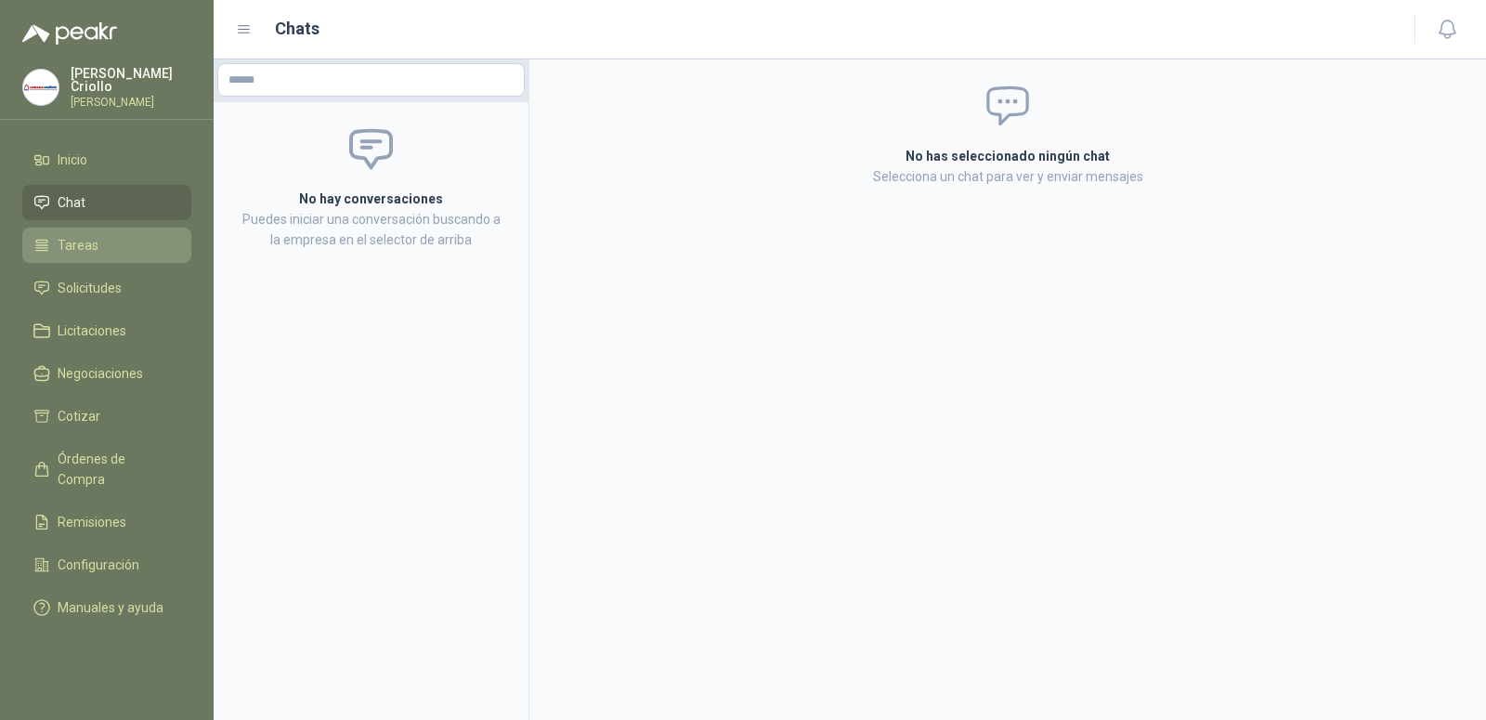
click at [95, 243] on span "Tareas" at bounding box center [78, 245] width 41 height 20
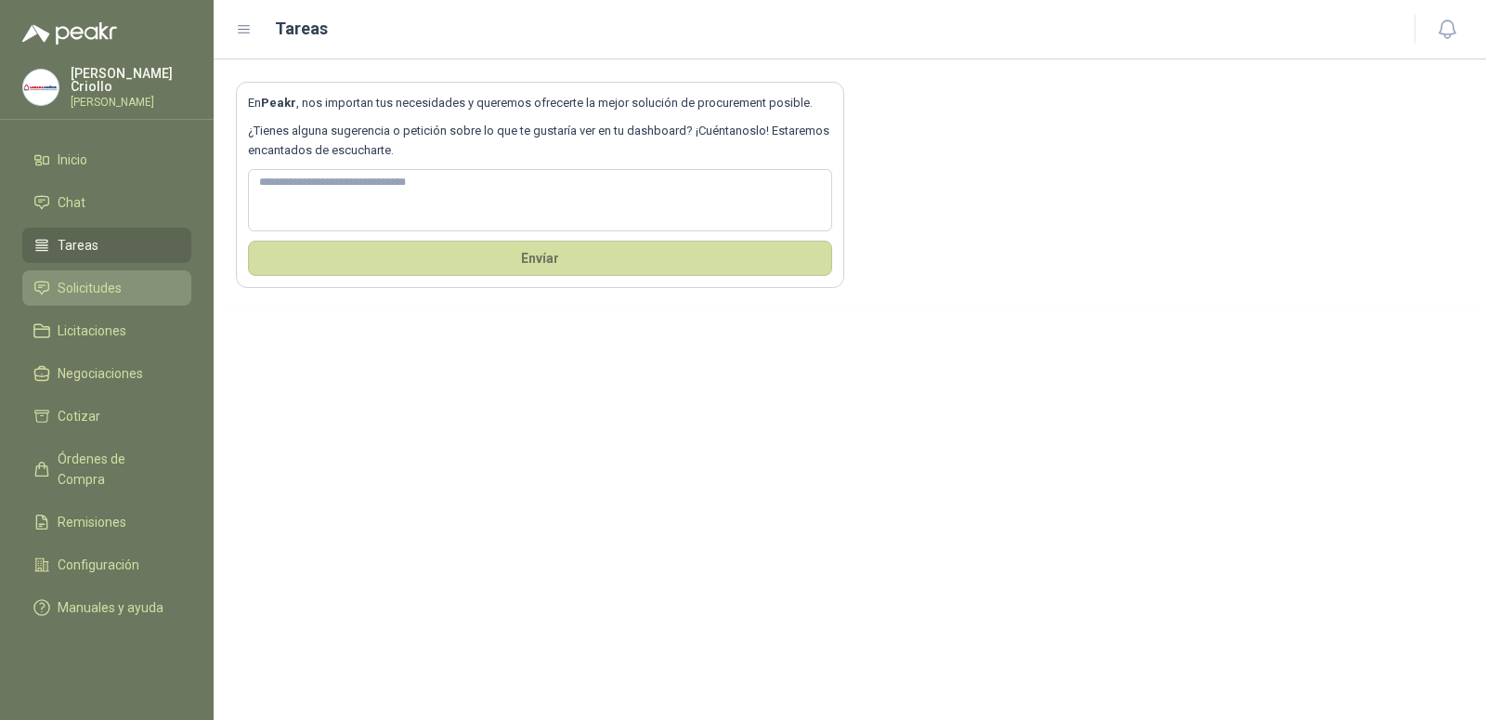
click at [89, 292] on span "Solicitudes" at bounding box center [90, 288] width 64 height 20
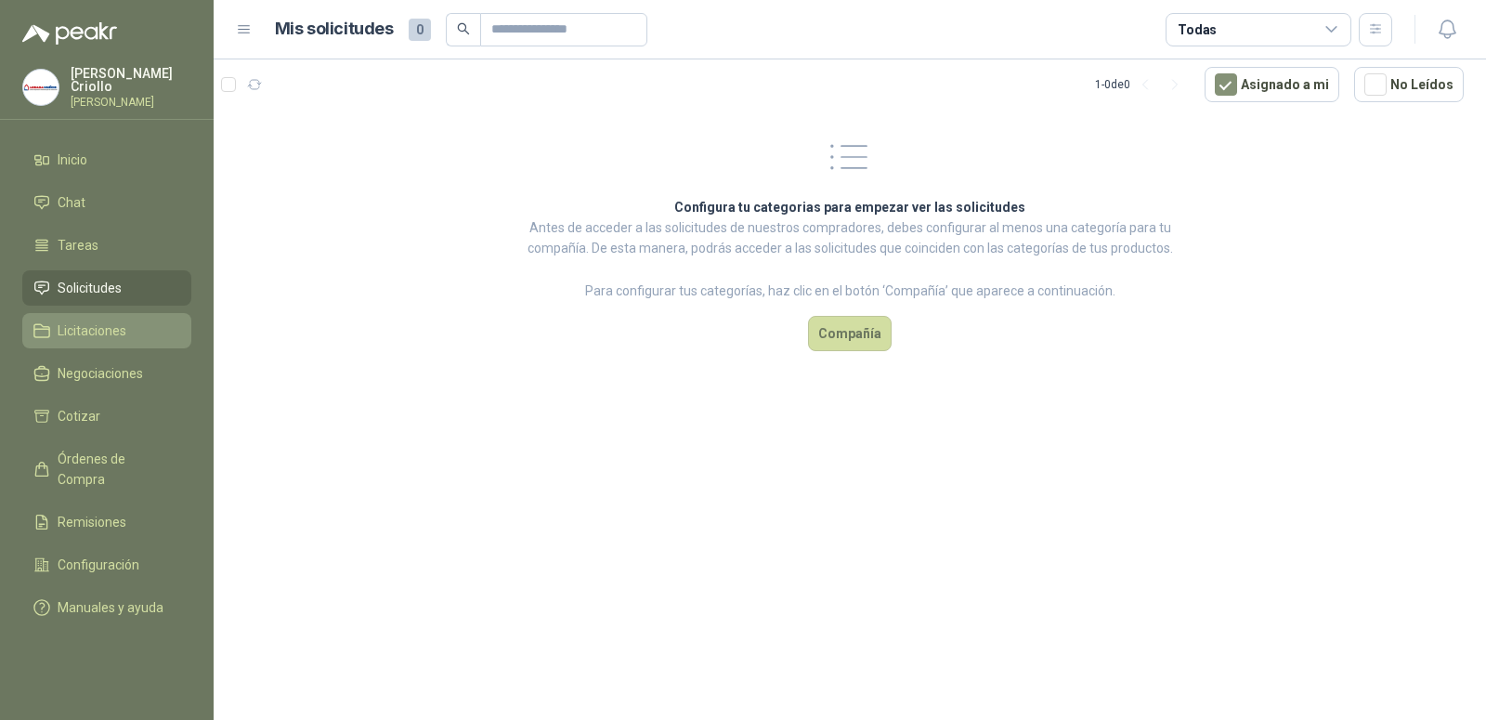
click at [90, 322] on span "Licitaciones" at bounding box center [92, 330] width 69 height 20
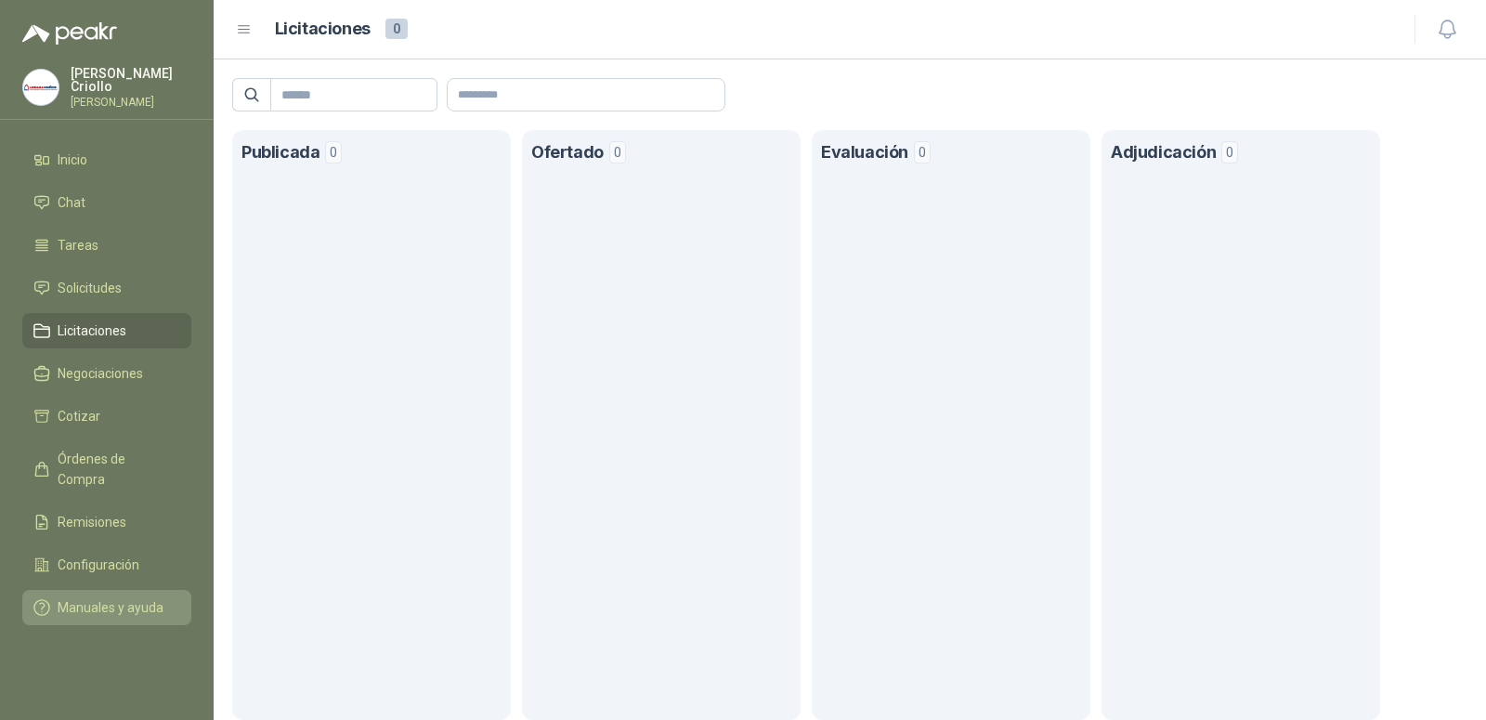
click at [85, 597] on span "Manuales y ayuda" at bounding box center [111, 607] width 106 height 20
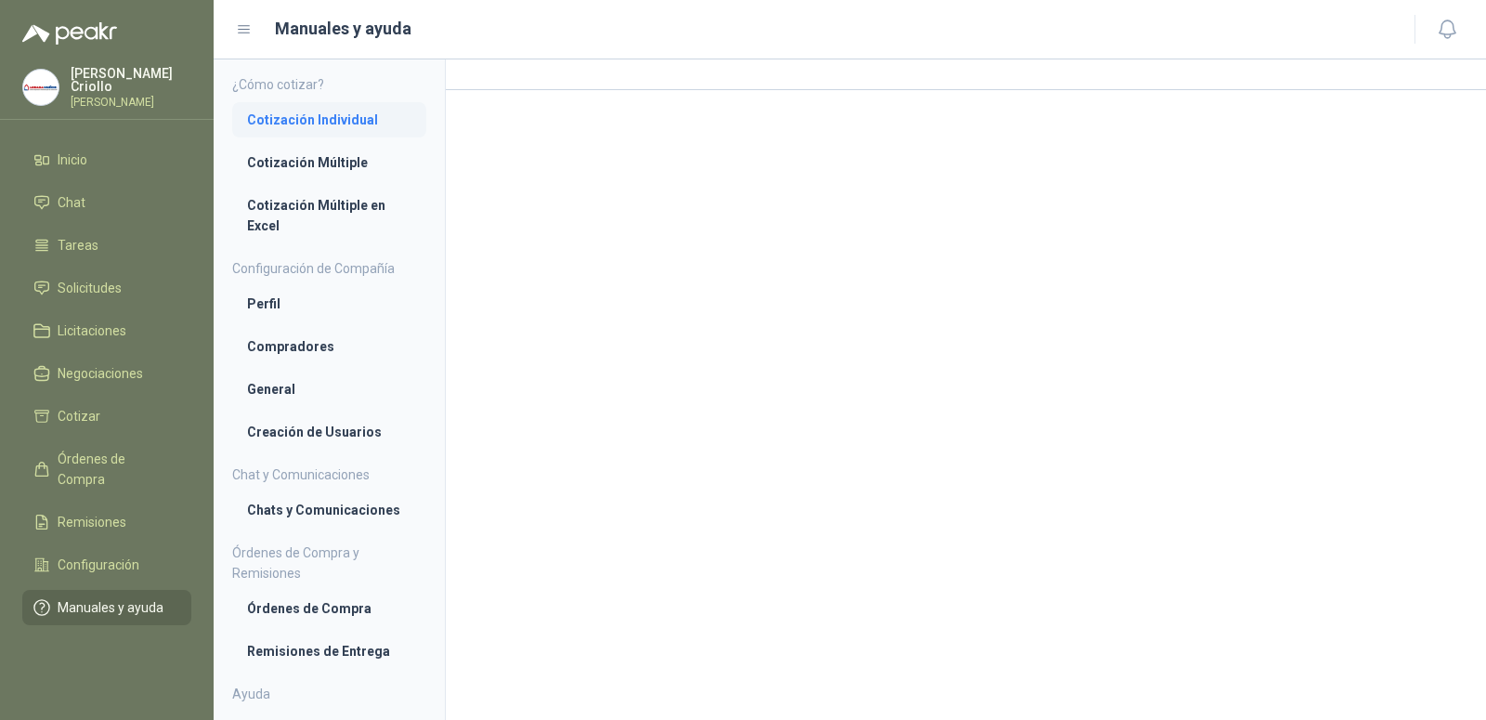
click at [295, 116] on li "Cotización Individual" at bounding box center [329, 120] width 164 height 20
click at [284, 169] on li "Cotización Múltiple" at bounding box center [329, 164] width 164 height 20
click at [286, 206] on li "Cotización Múltiple en Excel" at bounding box center [329, 217] width 164 height 41
click at [263, 298] on li "Perfil" at bounding box center [329, 305] width 164 height 20
click at [293, 349] on li "Compradores" at bounding box center [329, 348] width 164 height 20
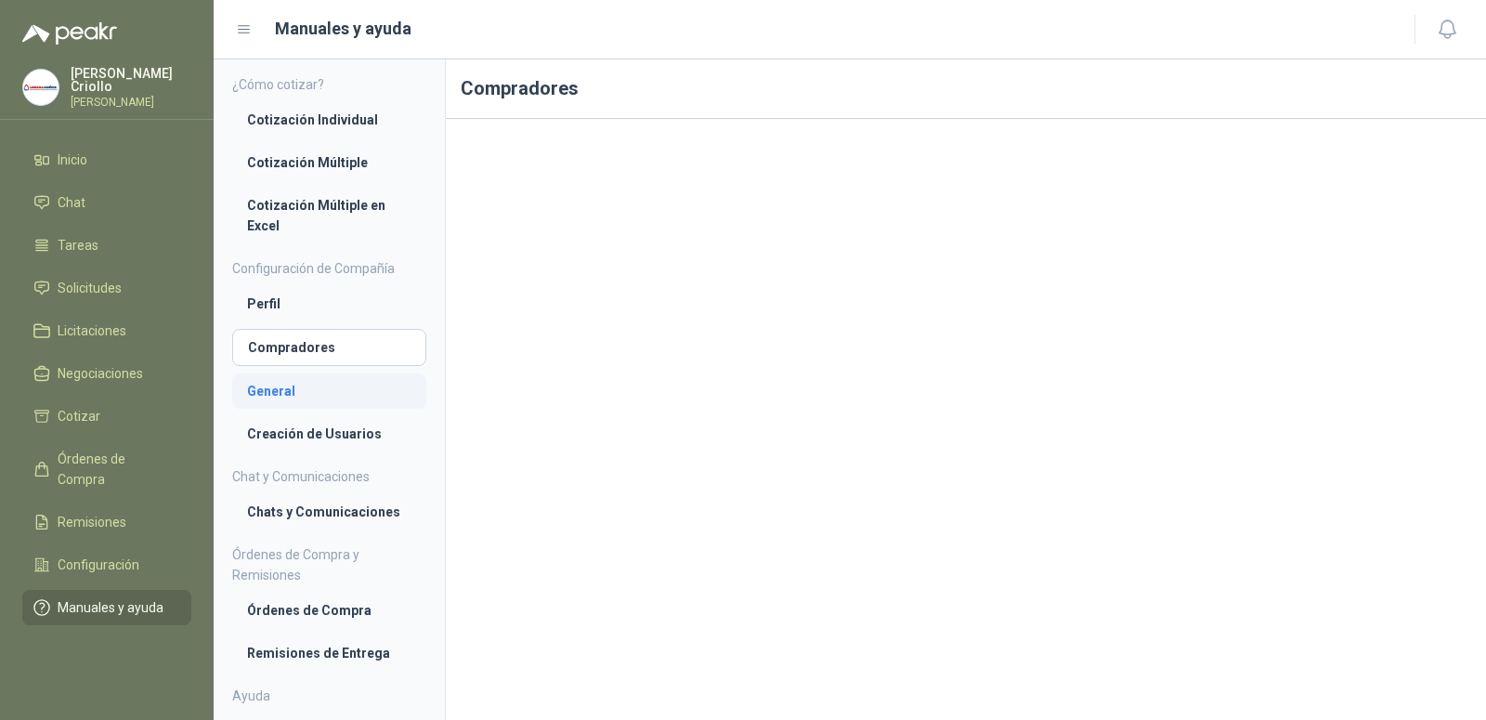
click at [266, 391] on li "General" at bounding box center [329, 391] width 164 height 20
click at [287, 430] on li "Creación de Usuarios" at bounding box center [329, 434] width 164 height 20
click at [85, 547] on link "Configuración" at bounding box center [106, 564] width 169 height 35
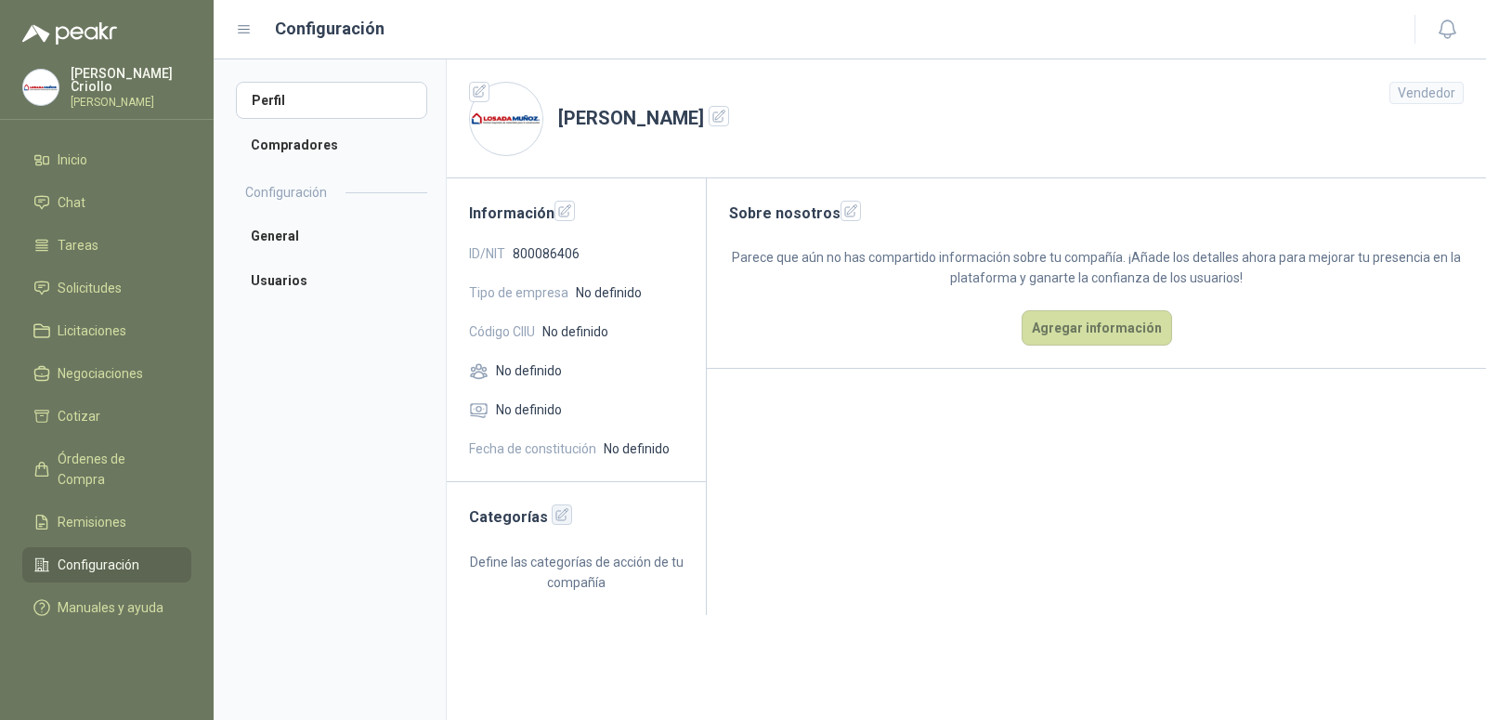
click at [556, 521] on icon "button" at bounding box center [562, 515] width 12 height 12
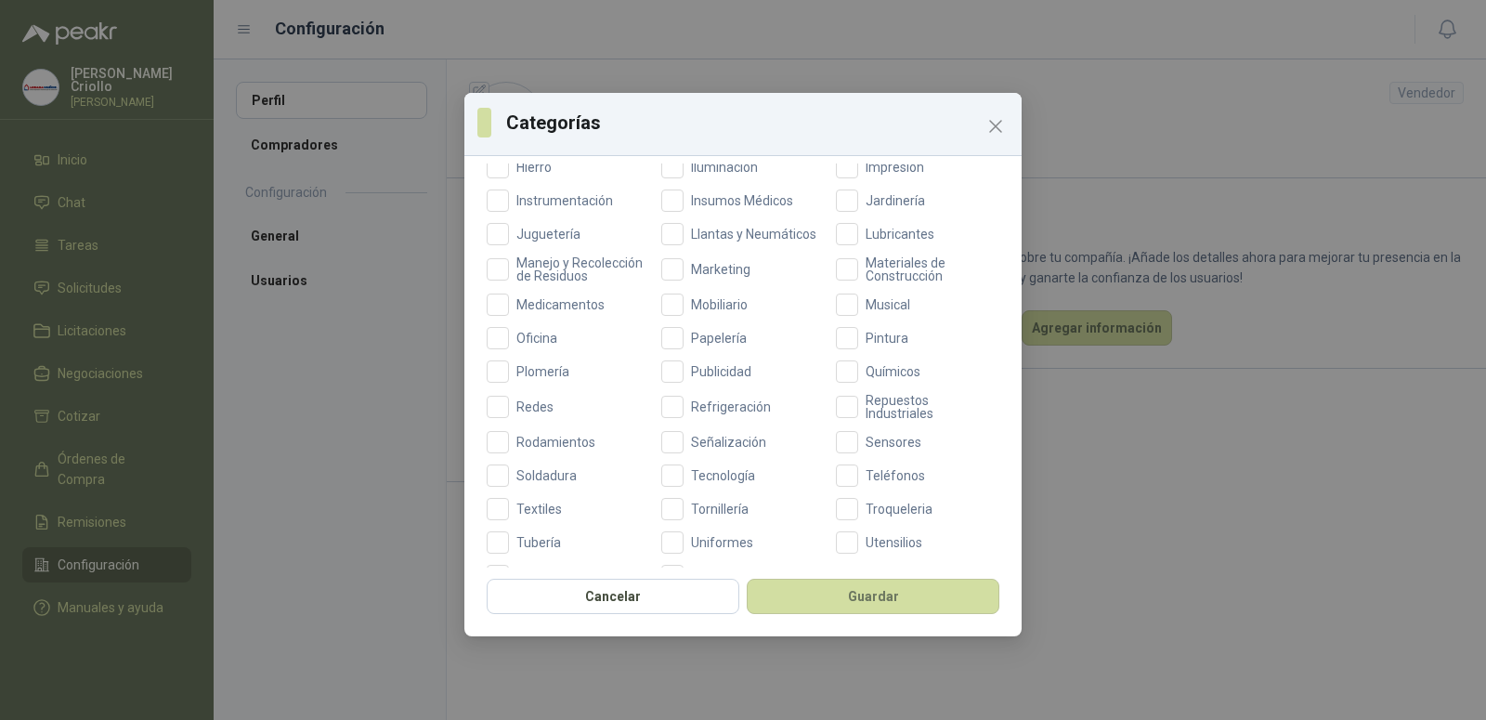
scroll to position [659, 0]
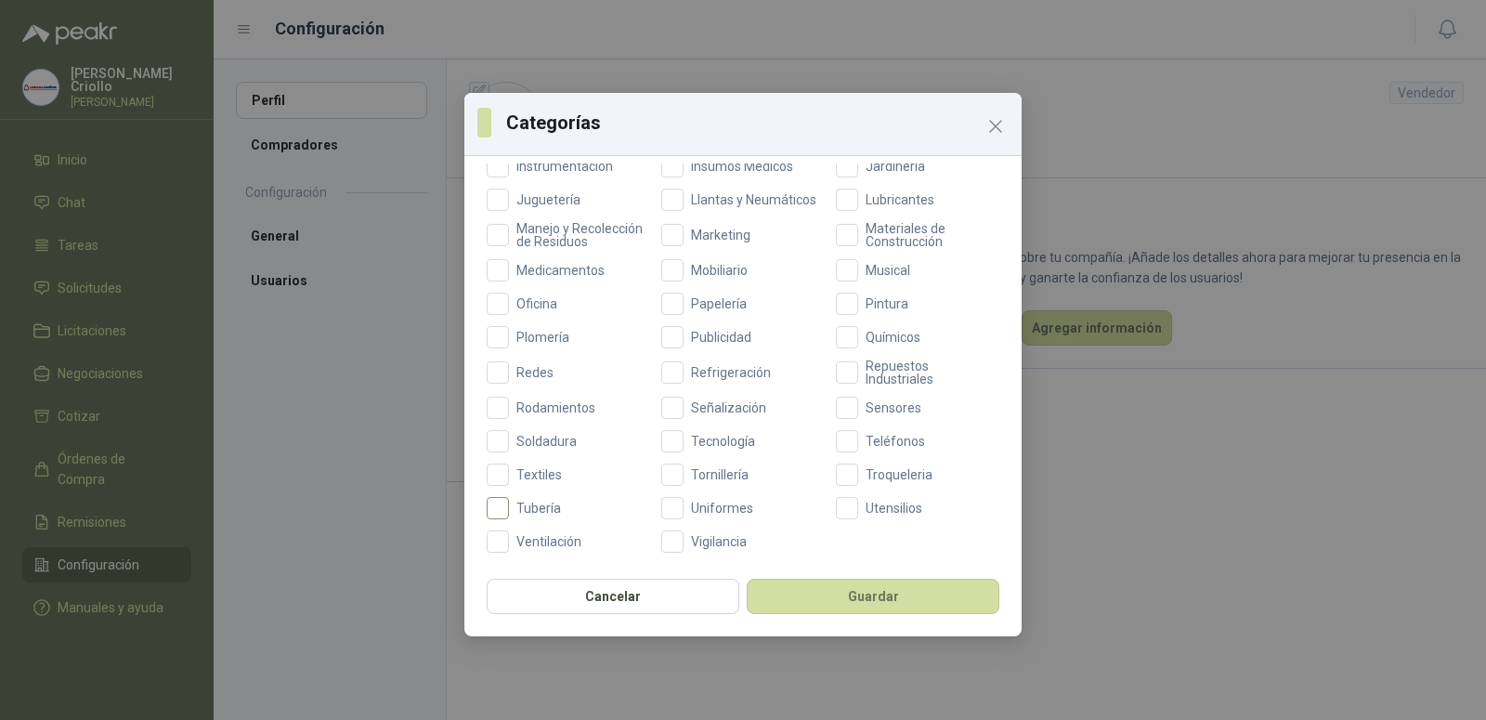
click at [543, 508] on span "Tubería" at bounding box center [538, 508] width 59 height 13
click at [870, 298] on span "Pintura" at bounding box center [887, 303] width 58 height 13
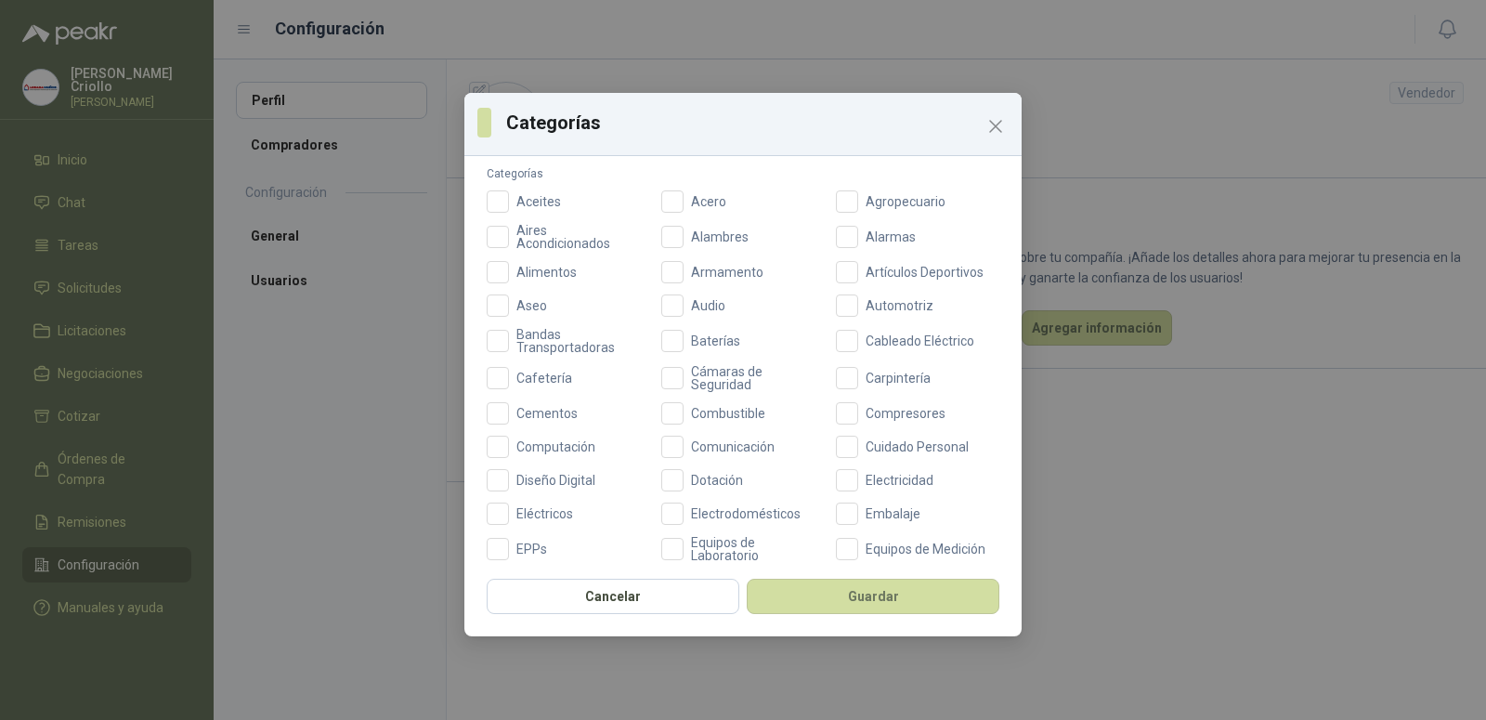
scroll to position [0, 0]
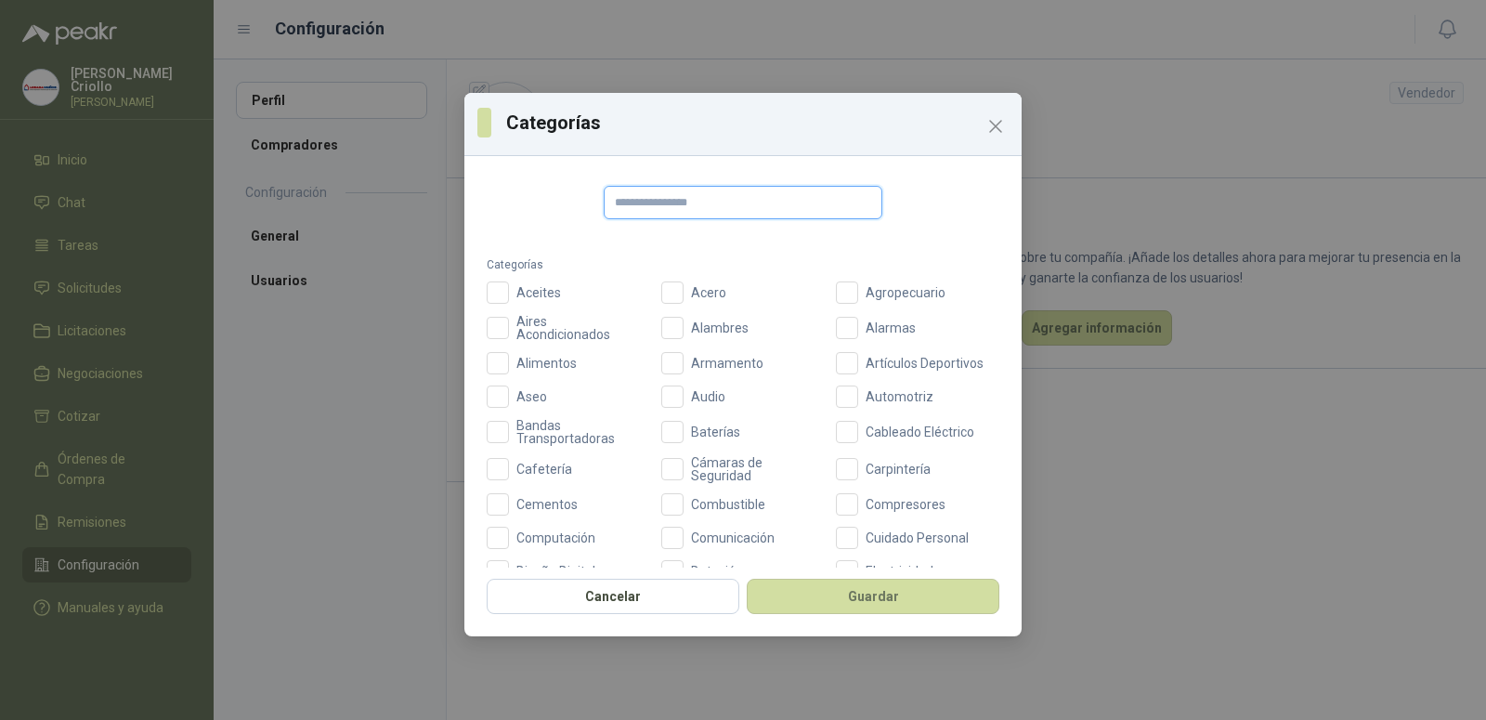
click at [633, 202] on input "text" at bounding box center [743, 202] width 279 height 33
type input "*"
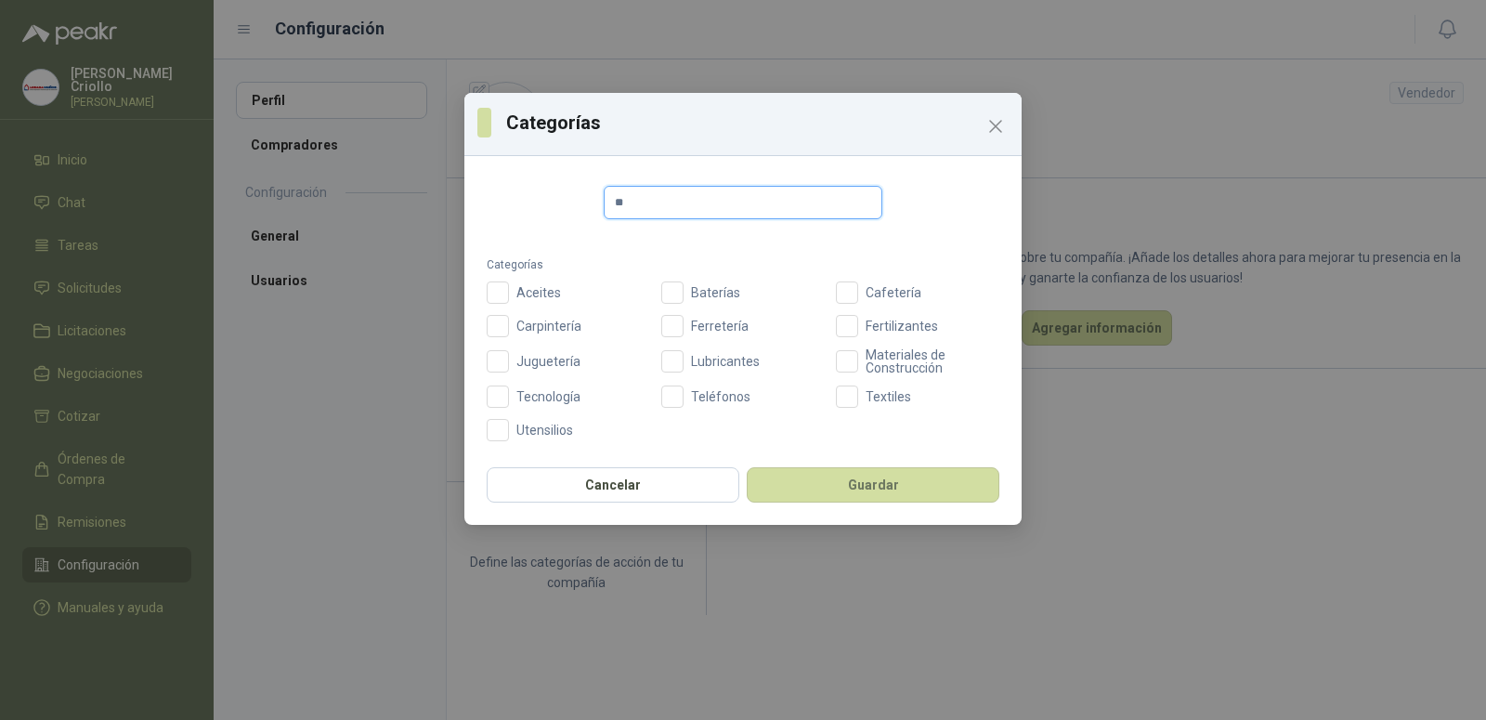
type input "*"
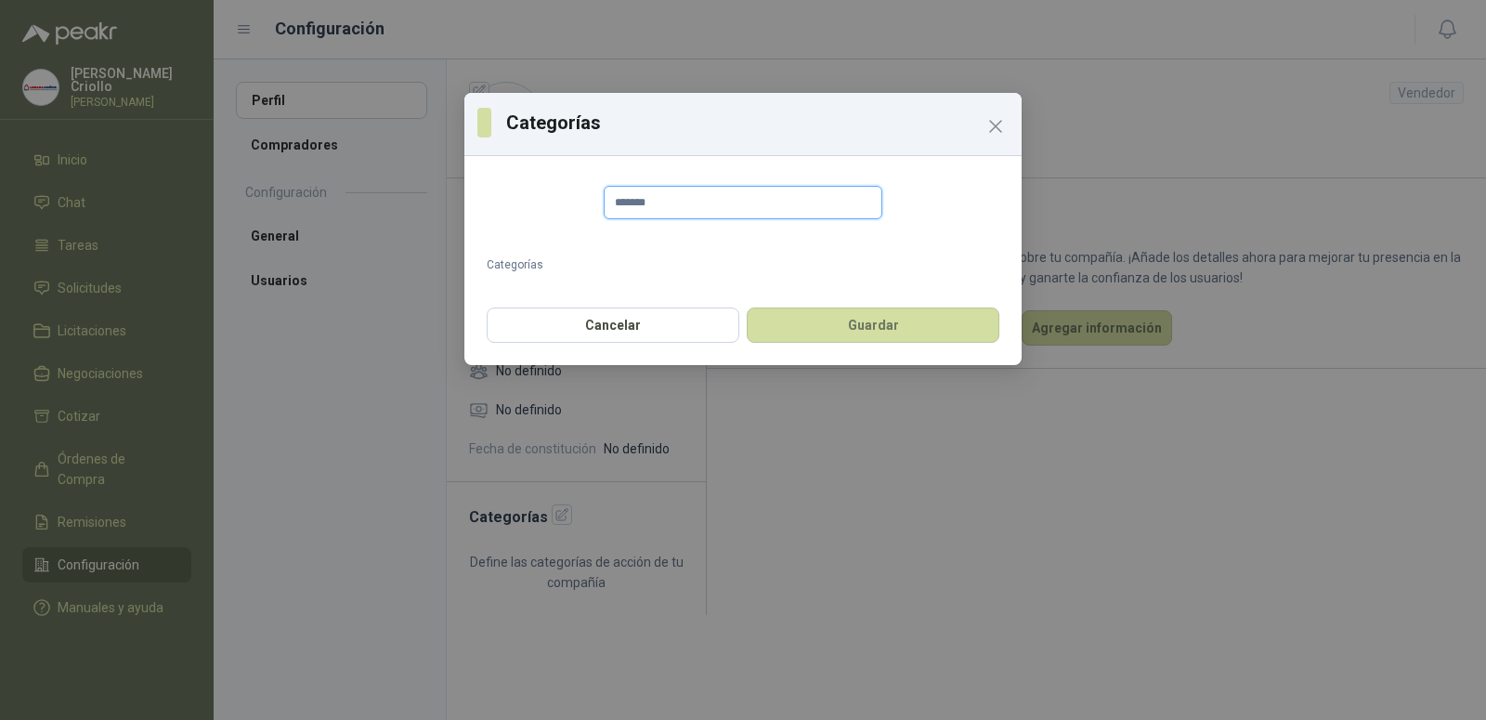
type input "*******"
drag, startPoint x: 996, startPoint y: 123, endPoint x: 993, endPoint y: 174, distance: 51.2
click at [607, 325] on button "Cancelar" at bounding box center [613, 324] width 253 height 35
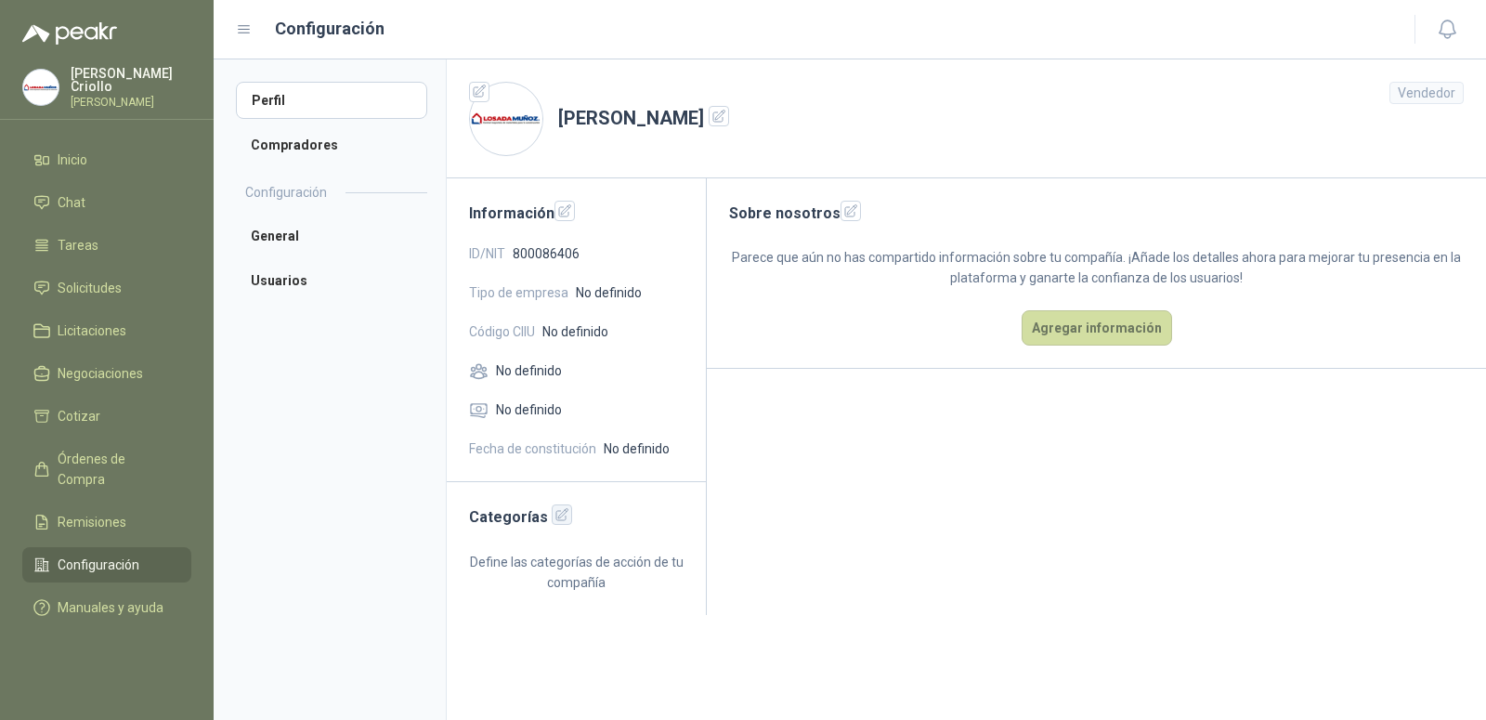
click at [556, 517] on icon "button" at bounding box center [562, 515] width 12 height 12
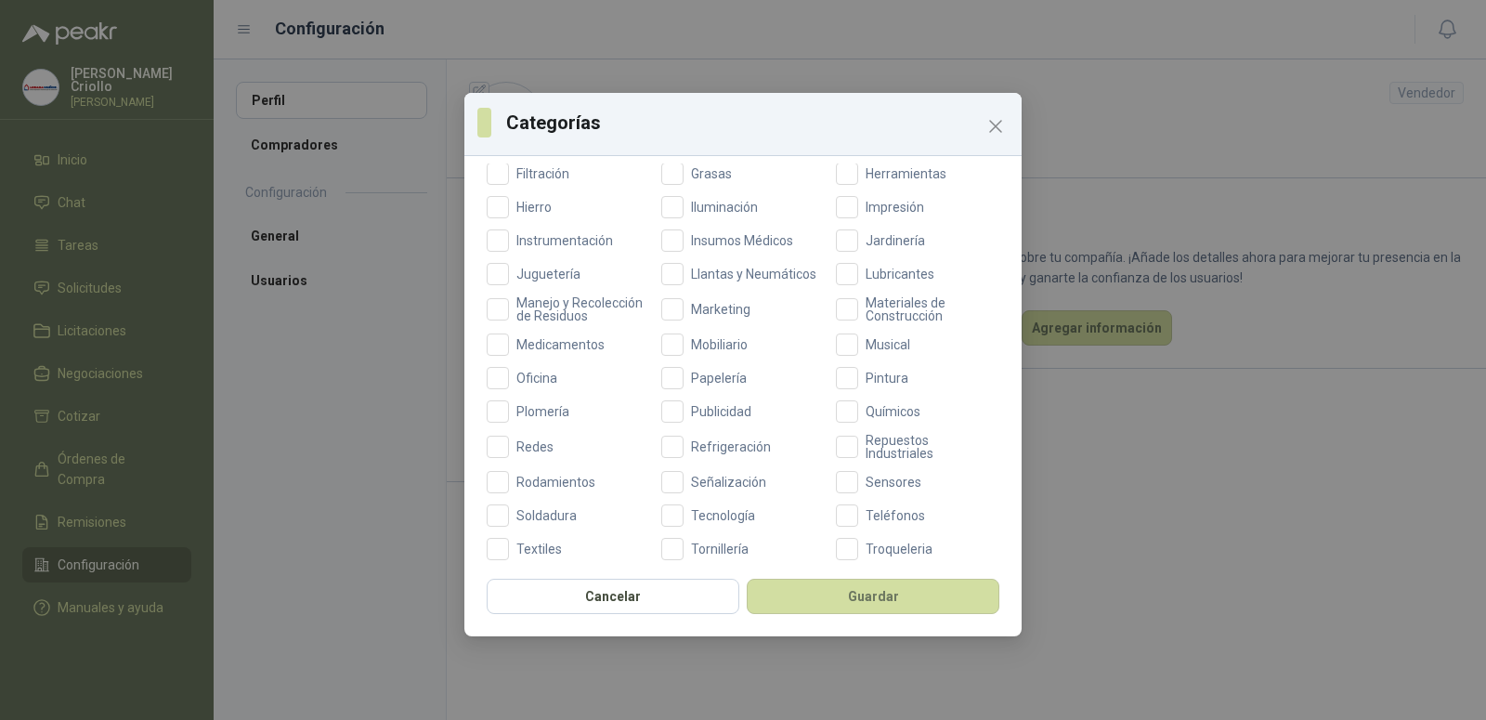
scroll to position [659, 0]
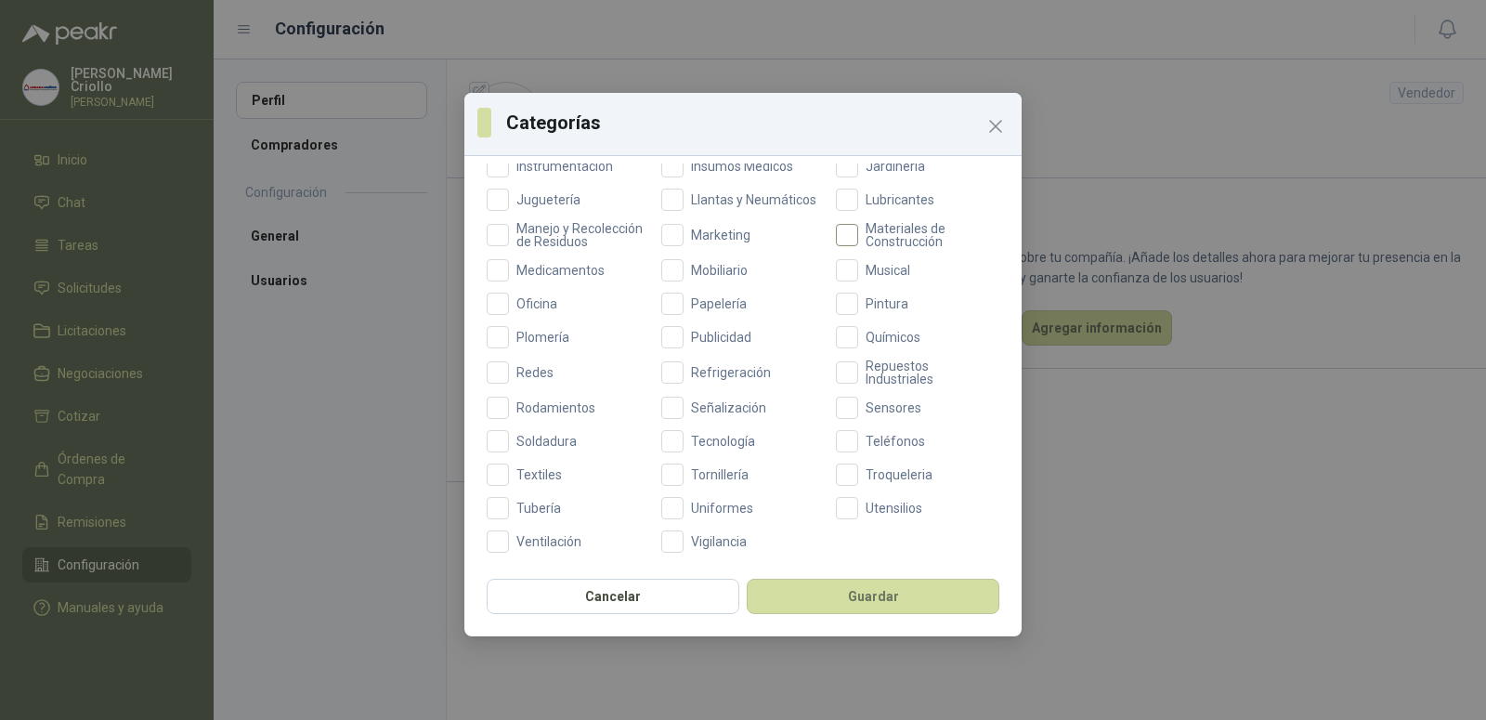
click at [839, 228] on span at bounding box center [847, 235] width 22 height 22
click at [870, 596] on button "Guardar" at bounding box center [873, 596] width 253 height 35
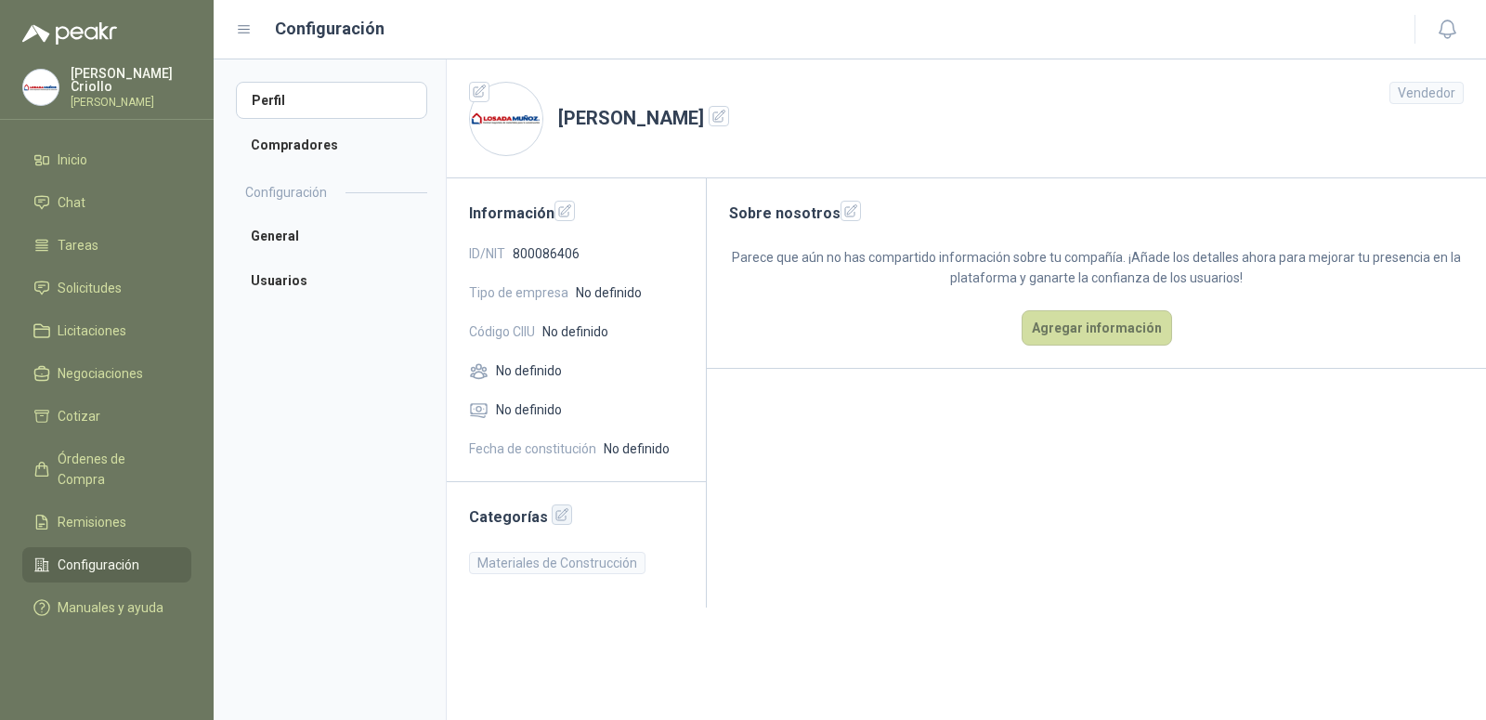
click at [554, 512] on icon "button" at bounding box center [562, 515] width 16 height 16
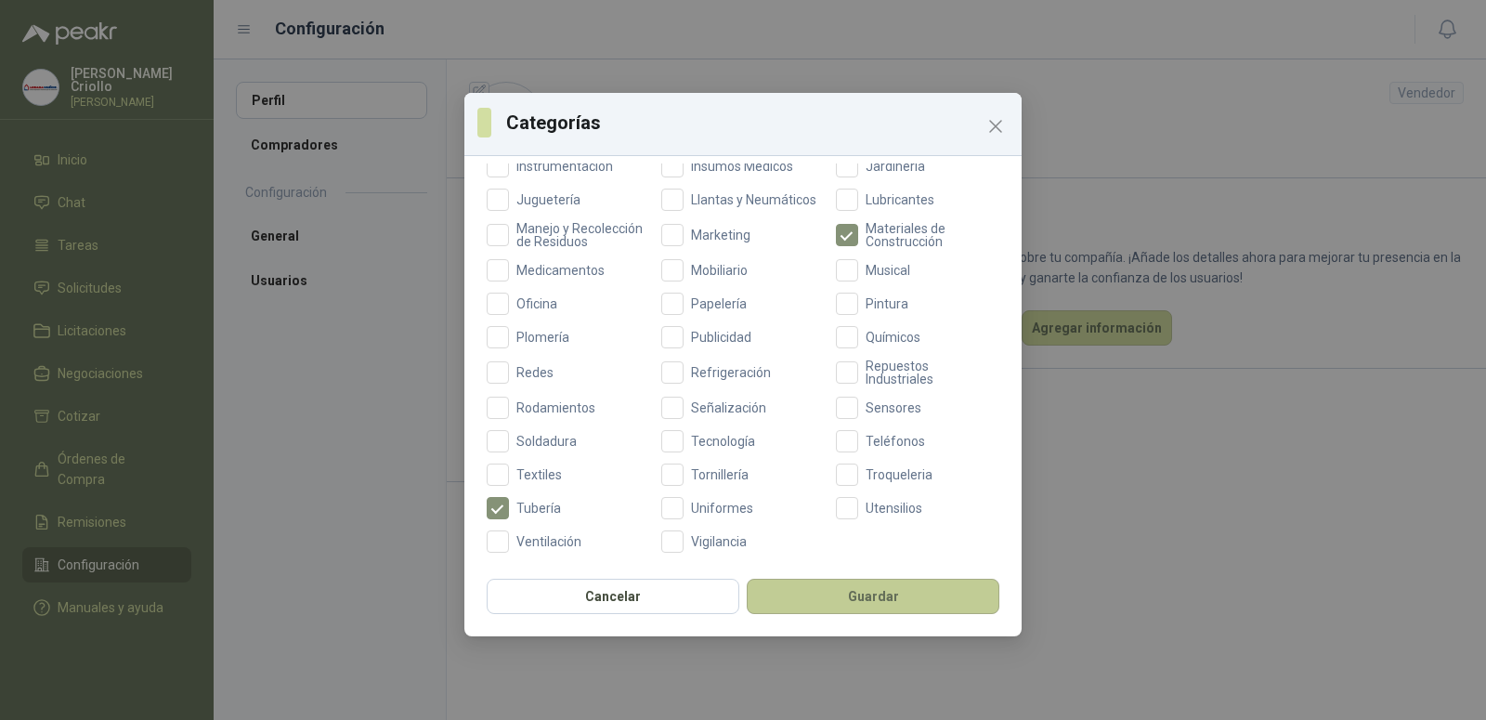
click at [868, 598] on button "Guardar" at bounding box center [873, 596] width 253 height 35
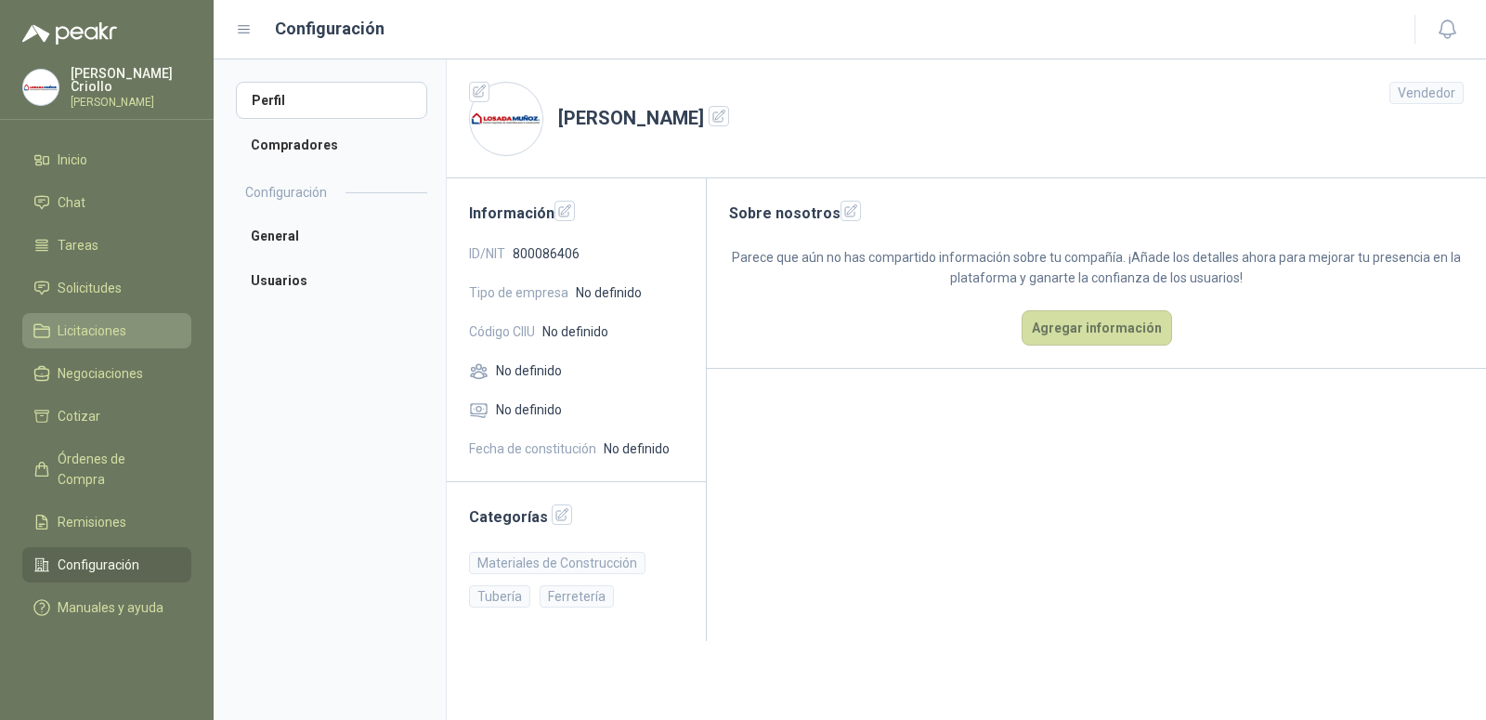
click at [87, 330] on span "Licitaciones" at bounding box center [92, 330] width 69 height 20
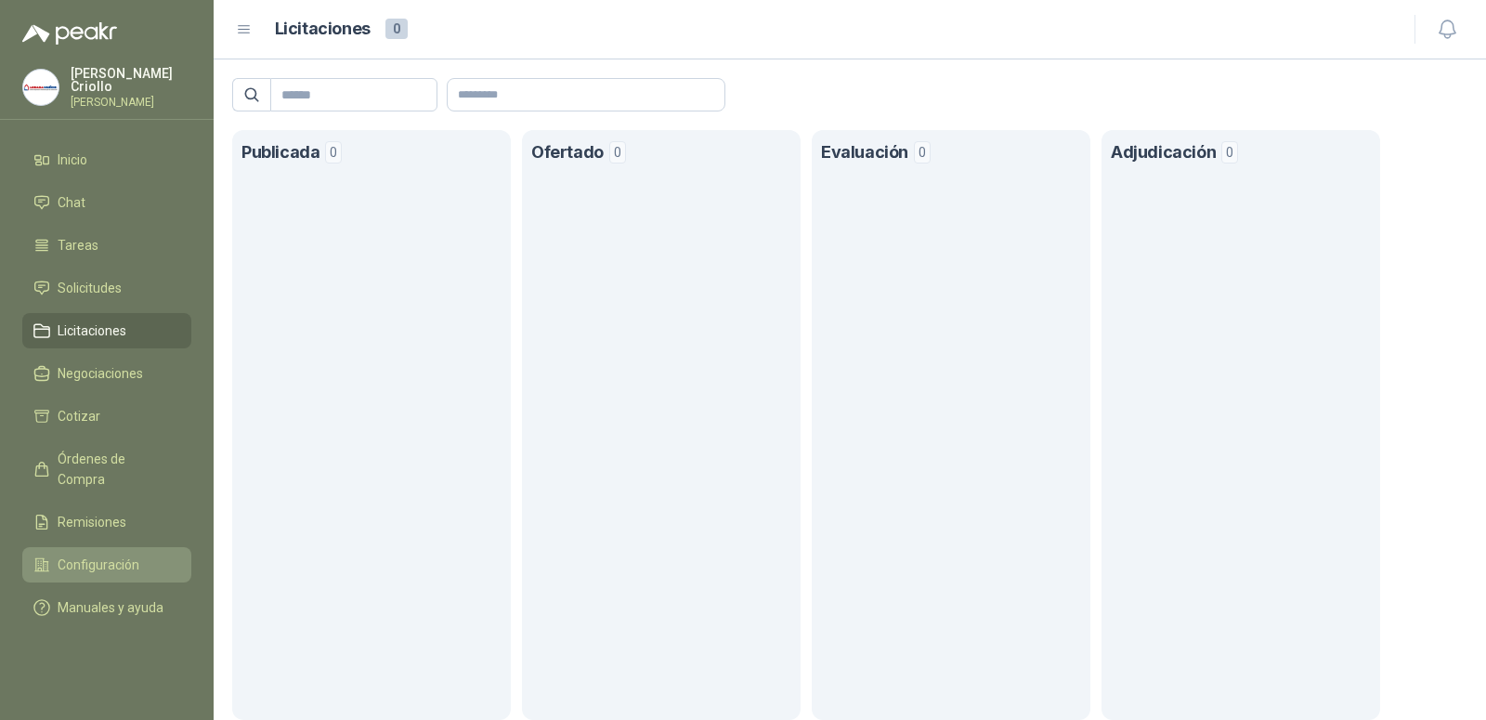
click at [95, 554] on span "Configuración" at bounding box center [99, 564] width 82 height 20
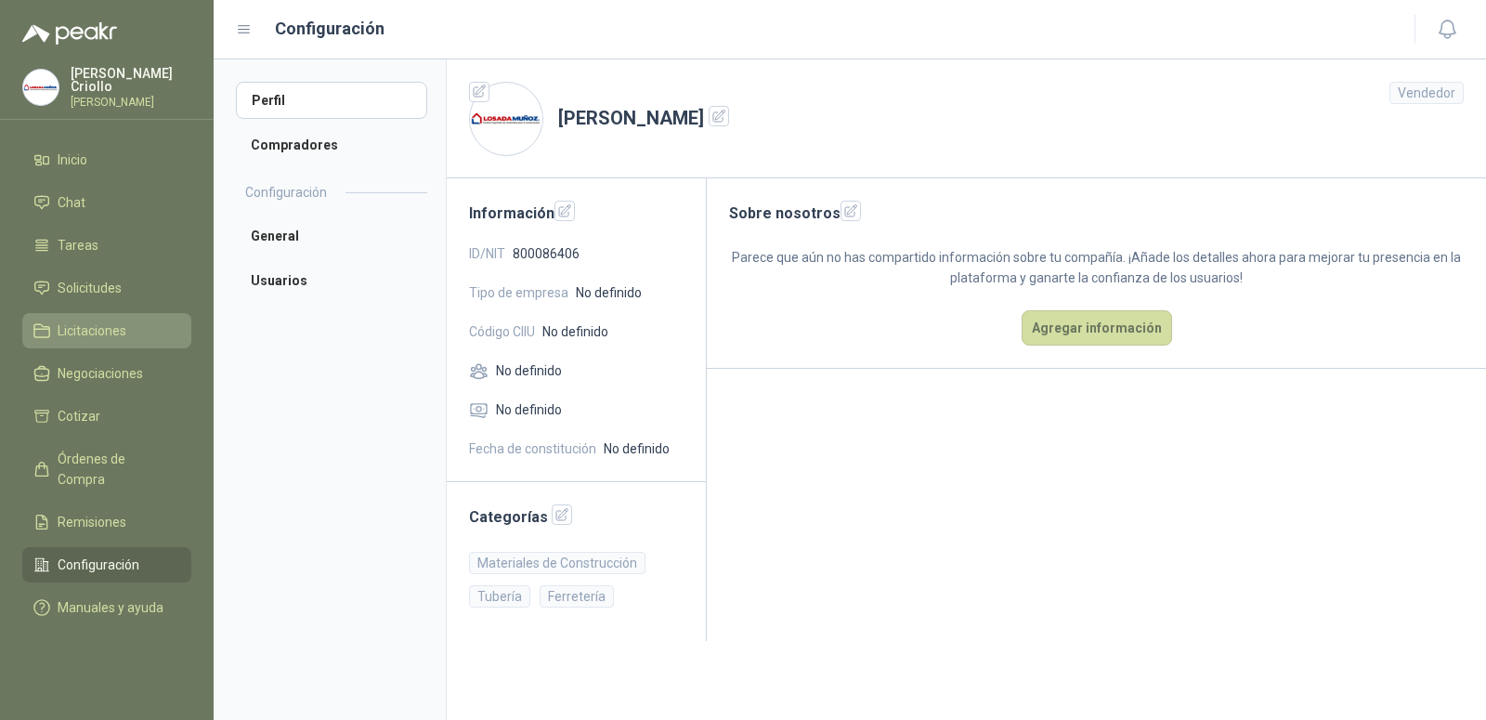
click at [88, 332] on span "Licitaciones" at bounding box center [92, 330] width 69 height 20
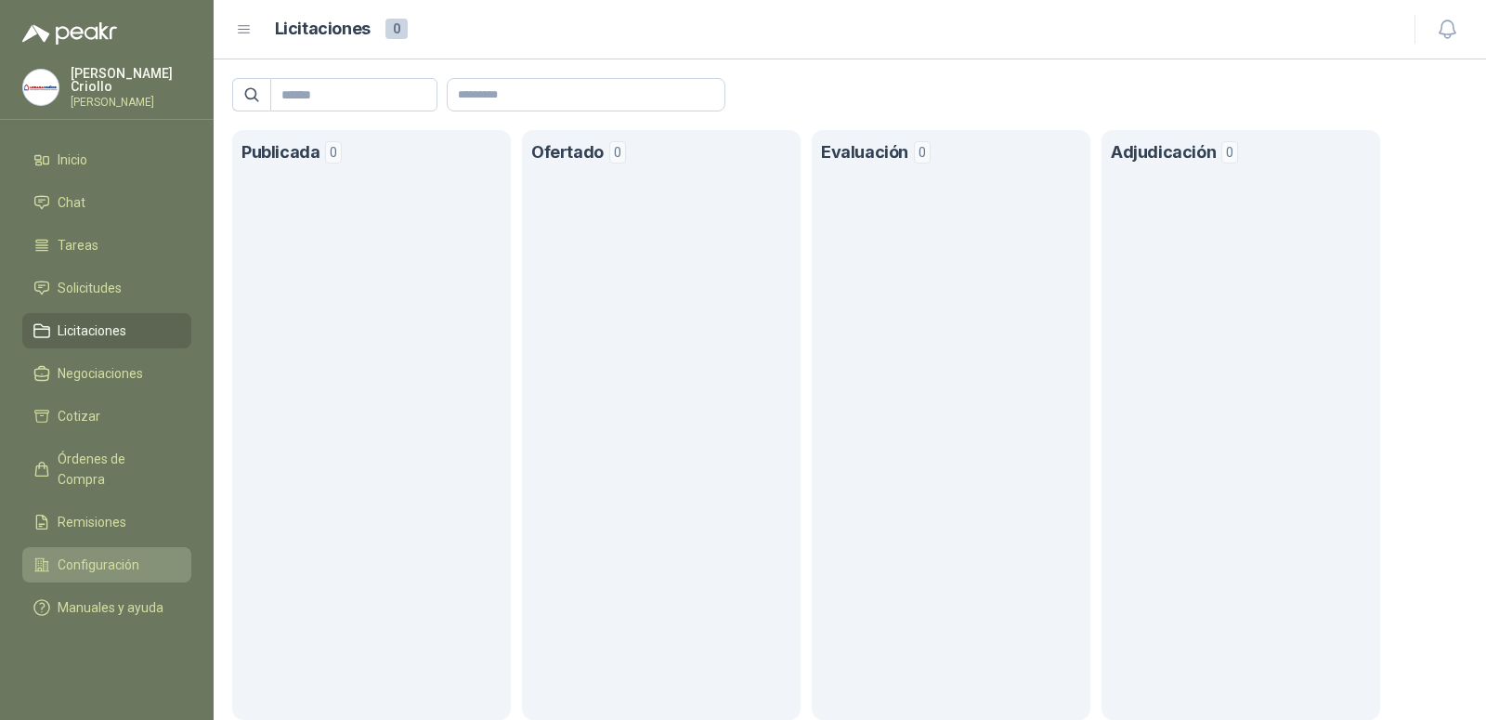
click at [100, 547] on link "Configuración" at bounding box center [106, 564] width 169 height 35
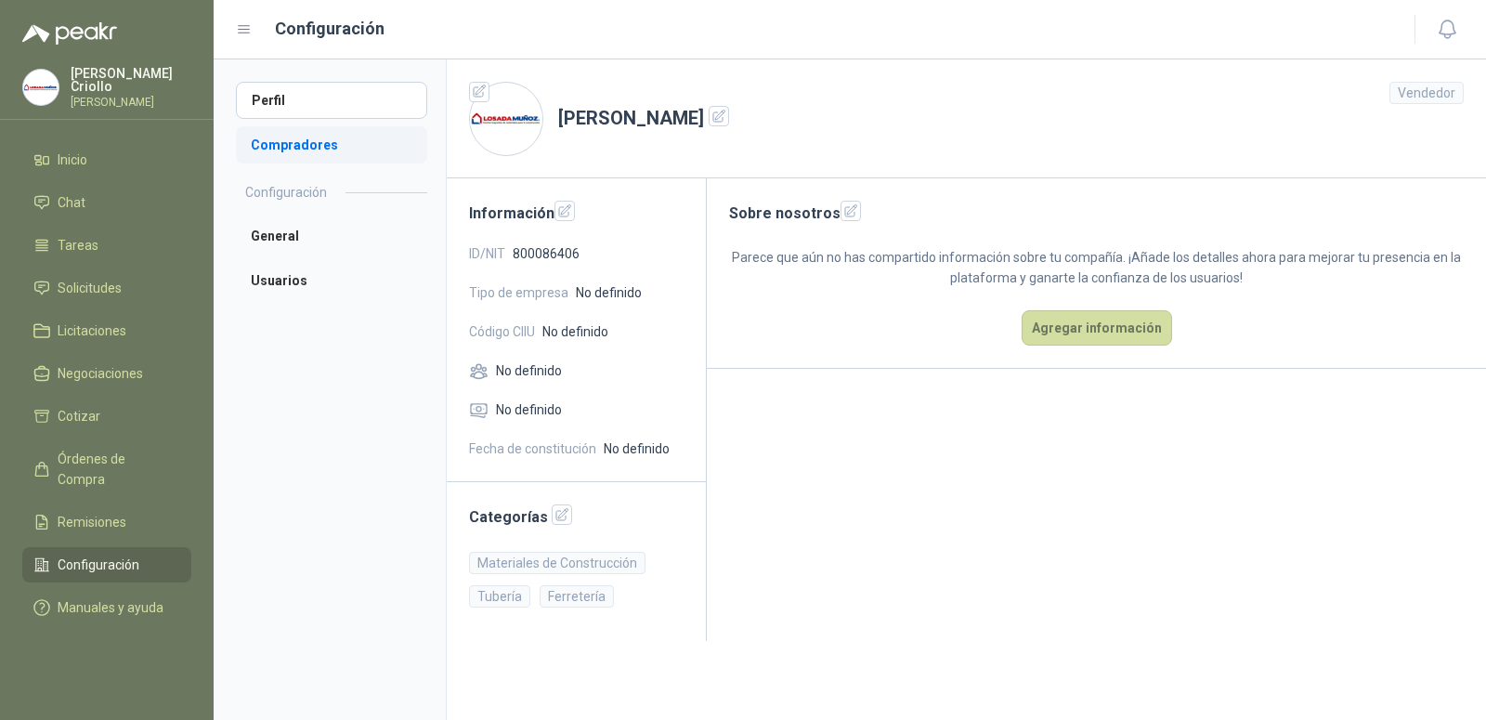
click at [292, 143] on li "Compradores" at bounding box center [331, 144] width 191 height 37
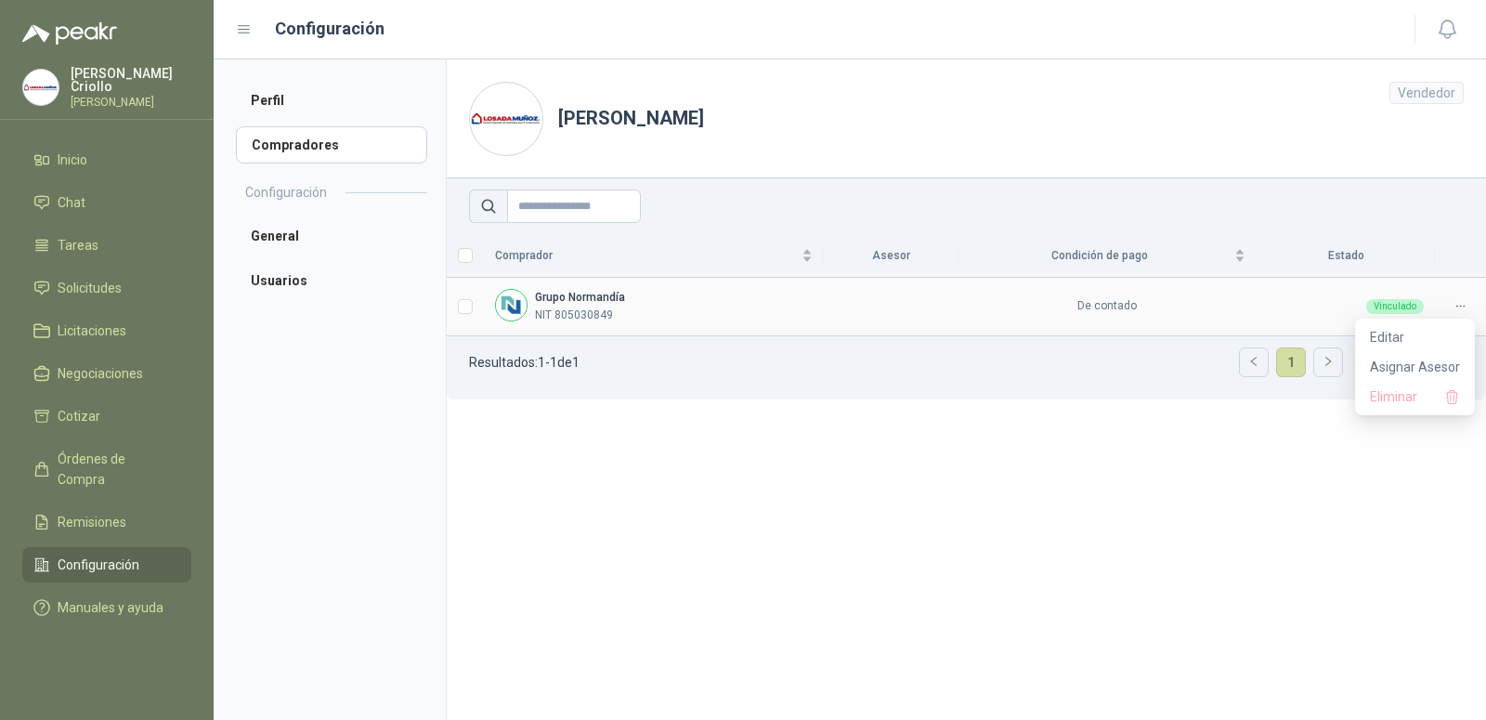
click at [1458, 307] on icon at bounding box center [1461, 306] width 14 height 14
click at [1391, 334] on span "Editar" at bounding box center [1415, 337] width 90 height 20
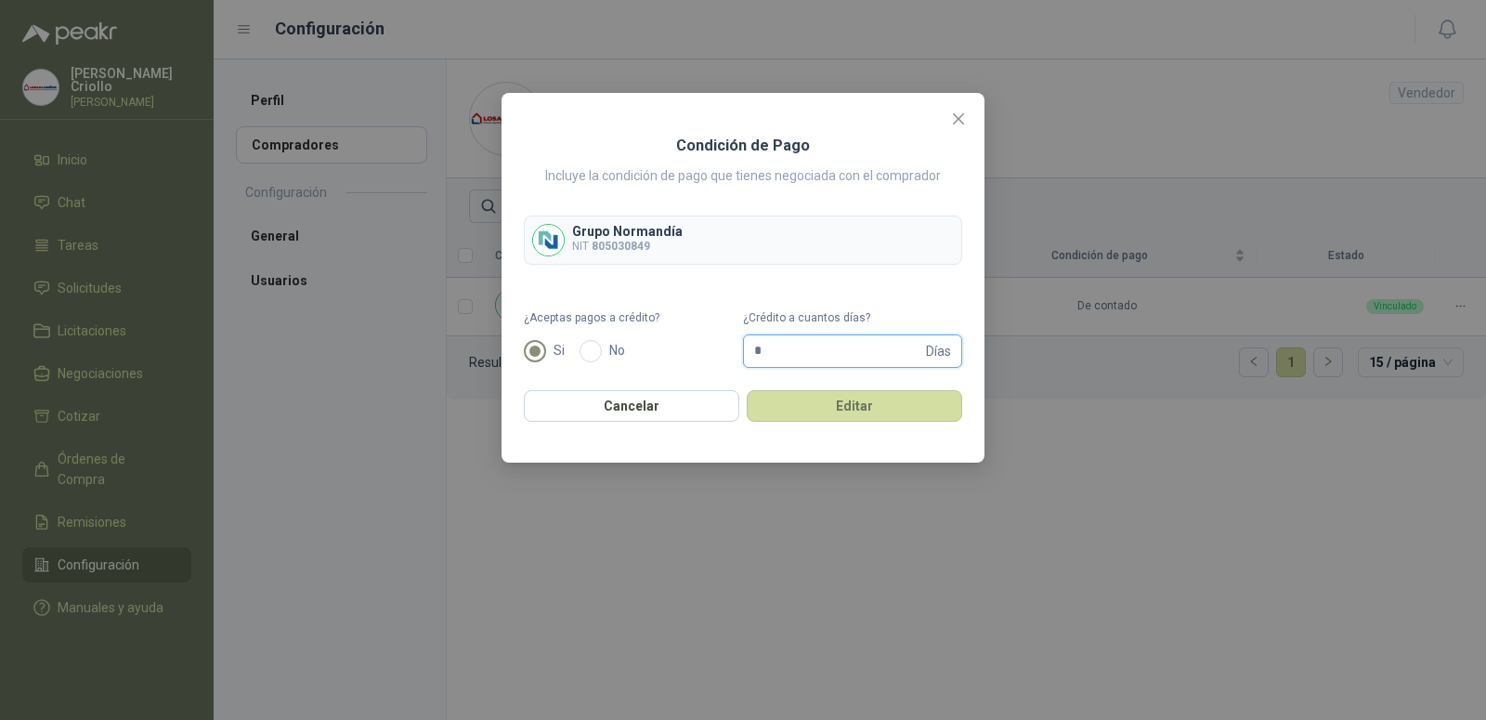
drag, startPoint x: 809, startPoint y: 351, endPoint x: 675, endPoint y: 377, distance: 136.3
click at [754, 367] on input "*" at bounding box center [838, 351] width 168 height 32
type input "**"
click at [846, 407] on button "Editar" at bounding box center [854, 406] width 215 height 32
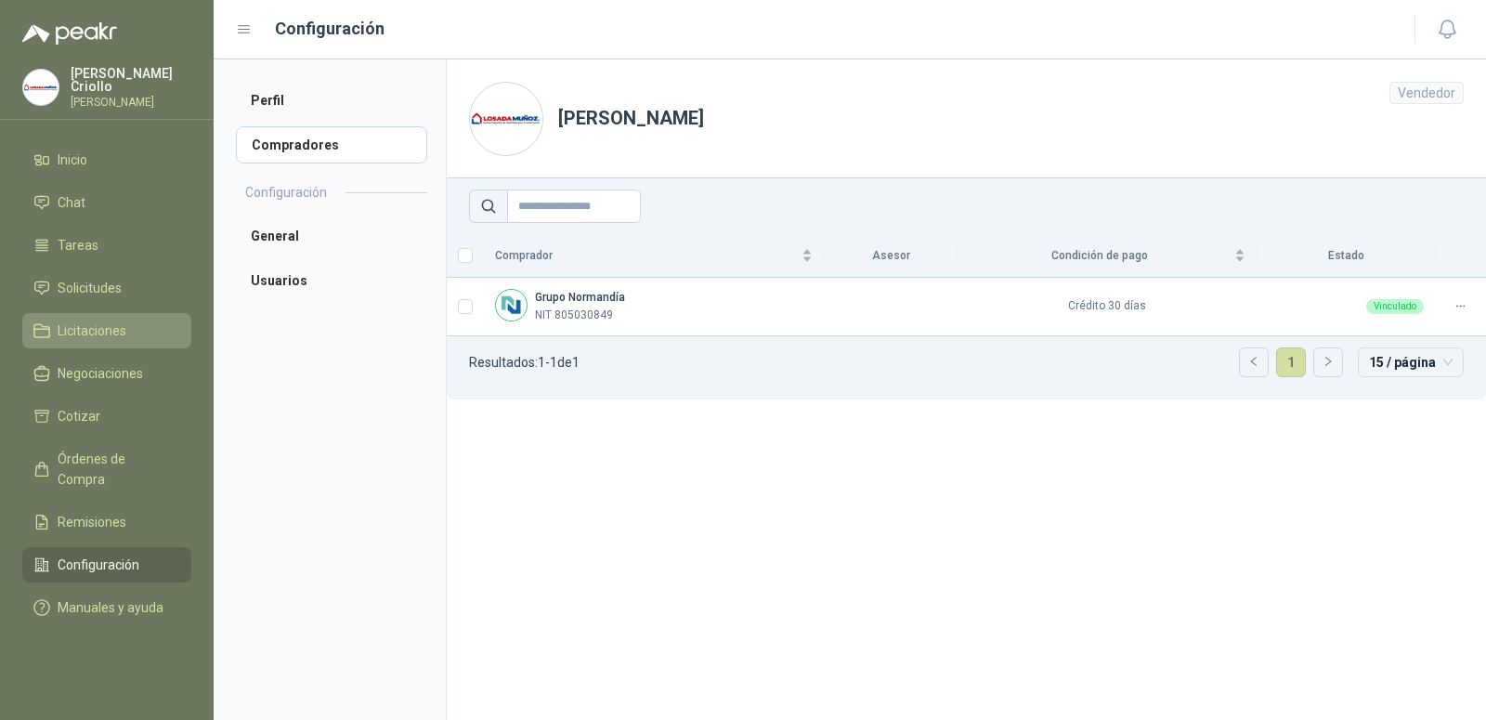
click at [90, 333] on span "Licitaciones" at bounding box center [92, 330] width 69 height 20
